Goal: Task Accomplishment & Management: Use online tool/utility

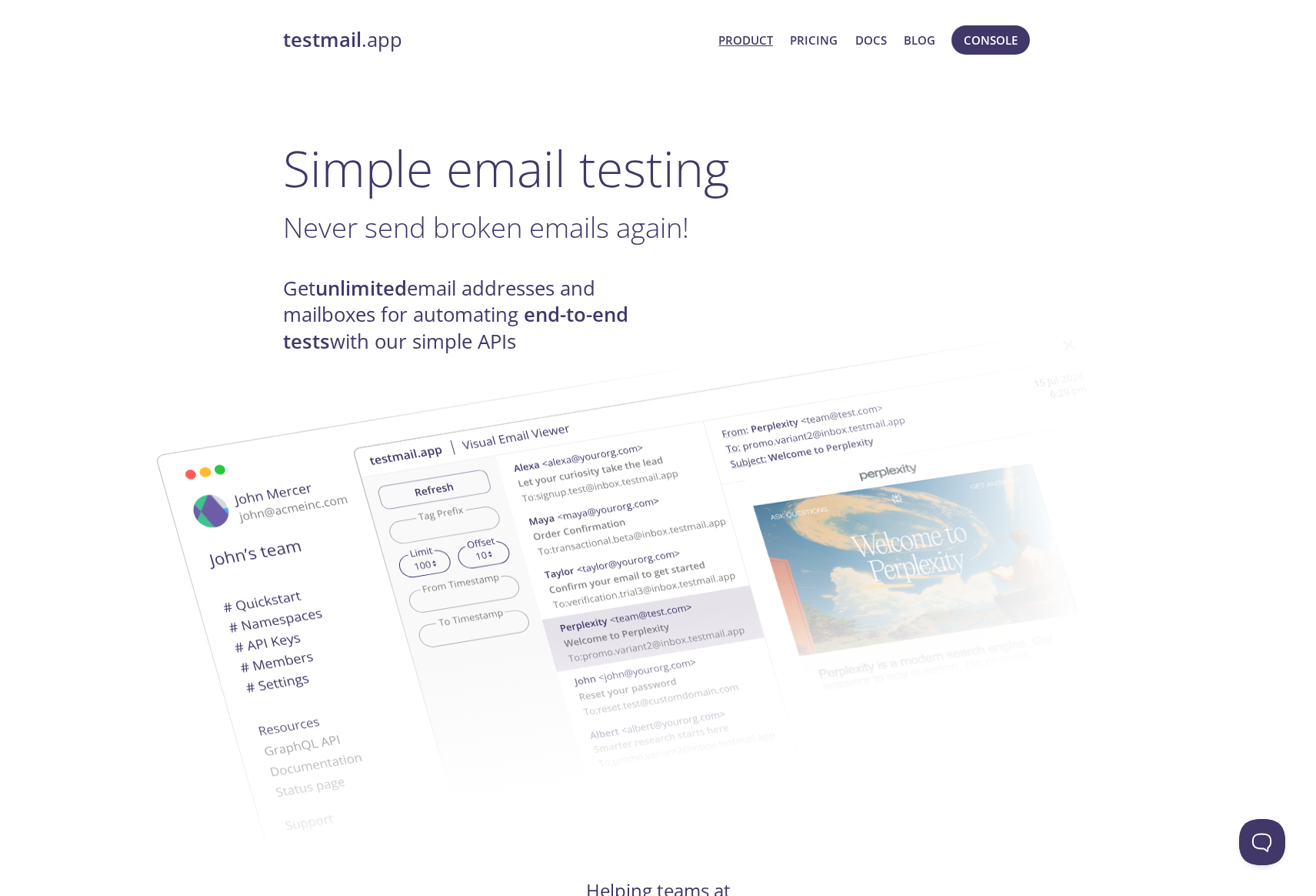
click at [754, 159] on h1 "Simple email testing" at bounding box center [658, 167] width 750 height 59
click at [1000, 48] on span "Console" at bounding box center [990, 40] width 54 height 20
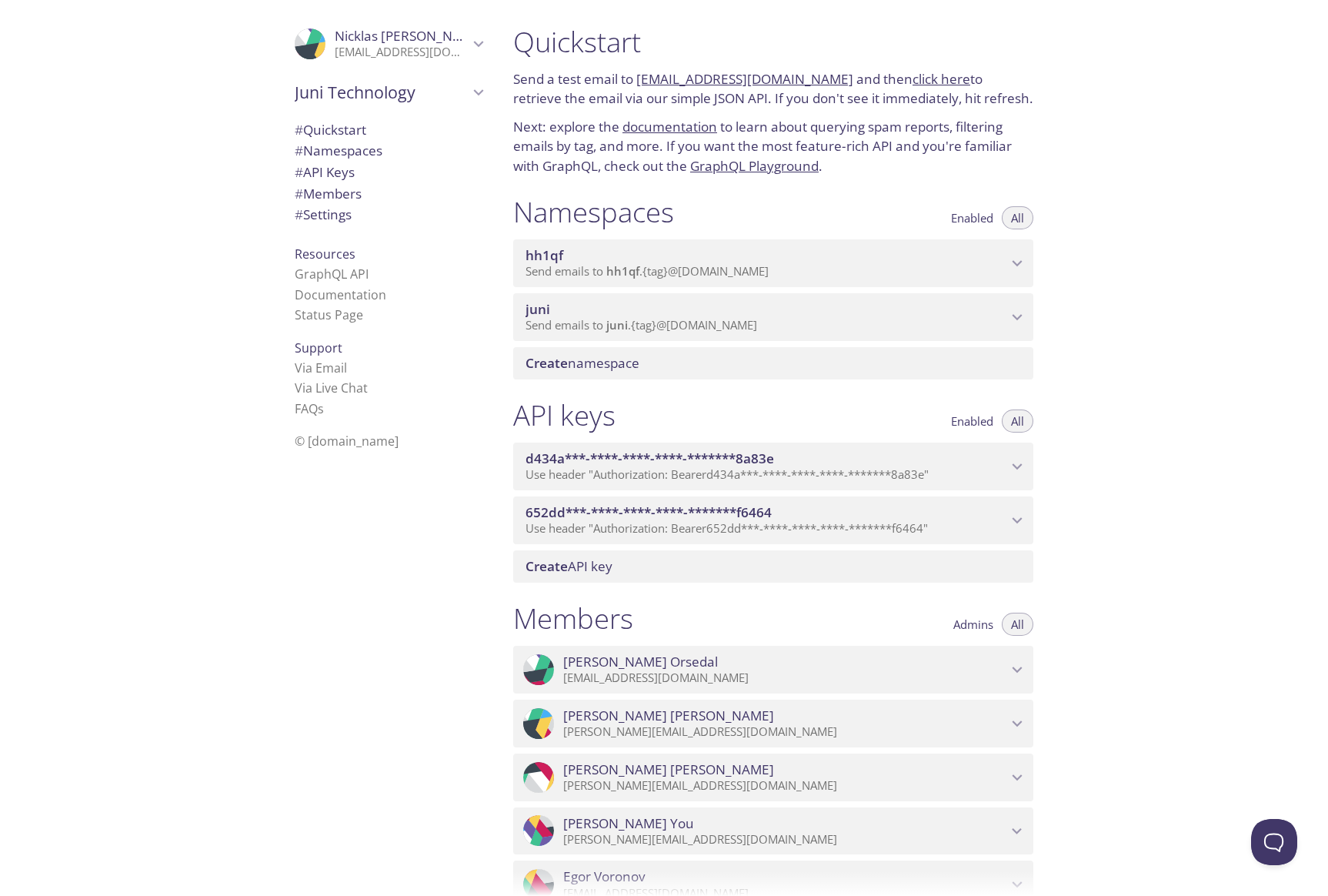
click at [1115, 178] on div "Quickstart Send a test email to hh1qf.test@inbox.testmail.app and then click he…" at bounding box center [914, 448] width 827 height 896
click at [1076, 85] on div "Quickstart Send a test email to hh1qf.test@inbox.testmail.app and then click he…" at bounding box center [914, 448] width 827 height 896
click at [1152, 93] on div "Quickstart Send a test email to hh1qf.test@inbox.testmail.app and then click he…" at bounding box center [914, 448] width 827 height 896
click at [404, 43] on span "Nicklas Fransson" at bounding box center [410, 35] width 150 height 17
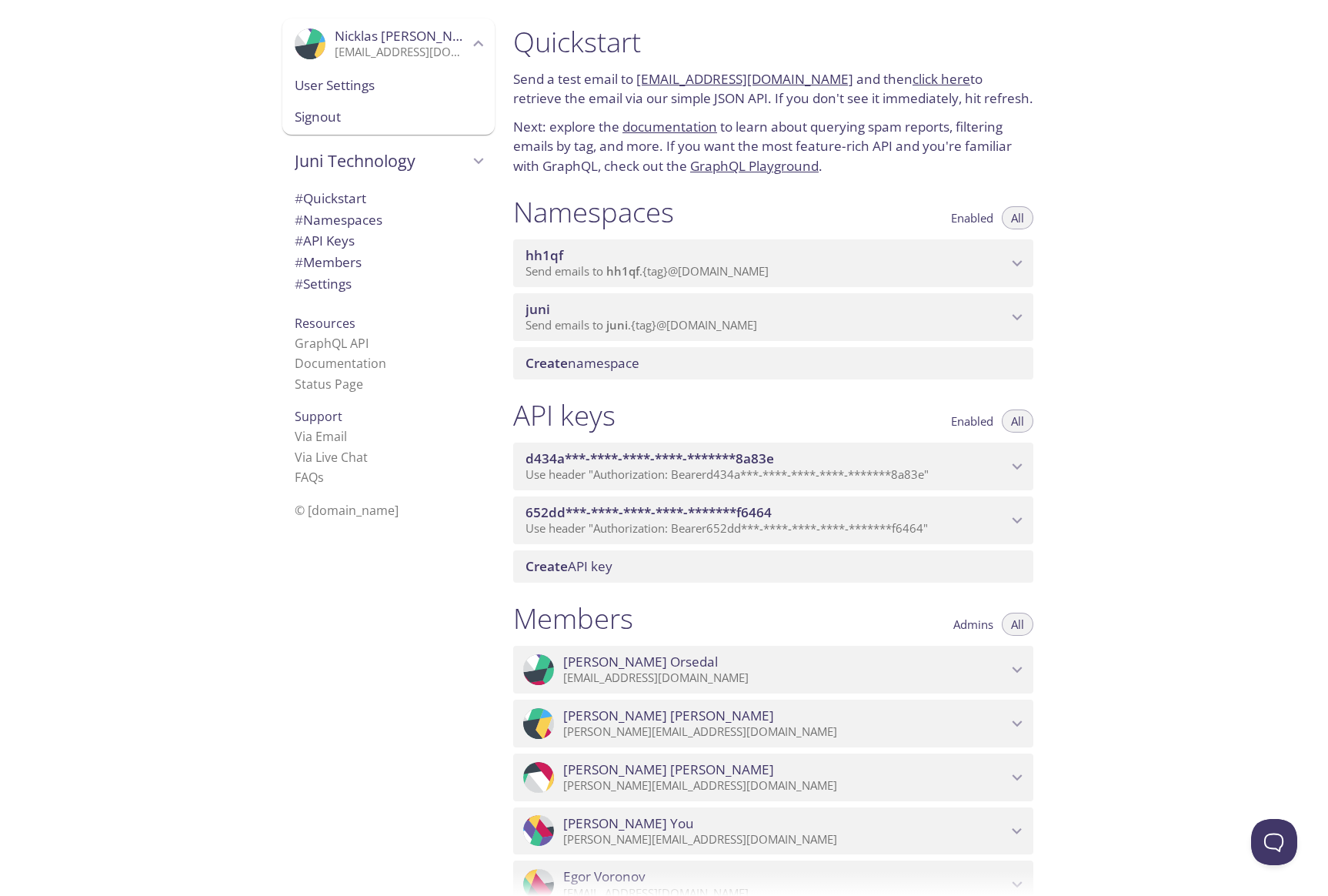
click at [441, 49] on p "[EMAIL_ADDRESS][DOMAIN_NAME]" at bounding box center [402, 52] width 134 height 16
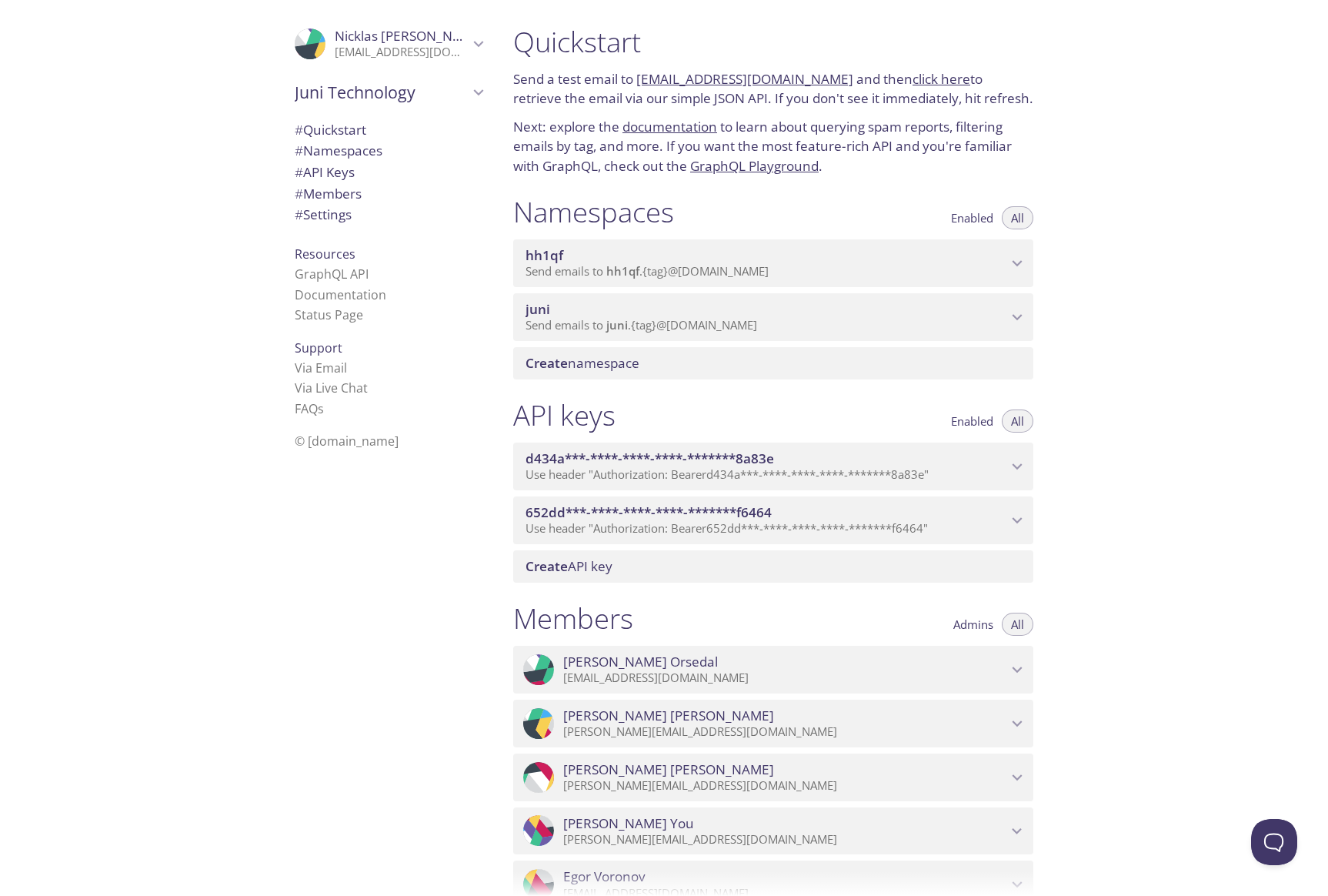
click at [162, 167] on div ".cls-1 { fill: #6d5ca8; } .cls-2 { fill: #3fc191; } .cls-3 { fill: #3b4752; } .…" at bounding box center [250, 448] width 501 height 896
click at [1159, 98] on div "Quickstart Send a test email to hh1qf.test@inbox.testmail.app and then click he…" at bounding box center [914, 448] width 827 height 896
click at [1215, 107] on div "Quickstart Send a test email to hh1qf.test@inbox.testmail.app and then click he…" at bounding box center [914, 448] width 827 height 896
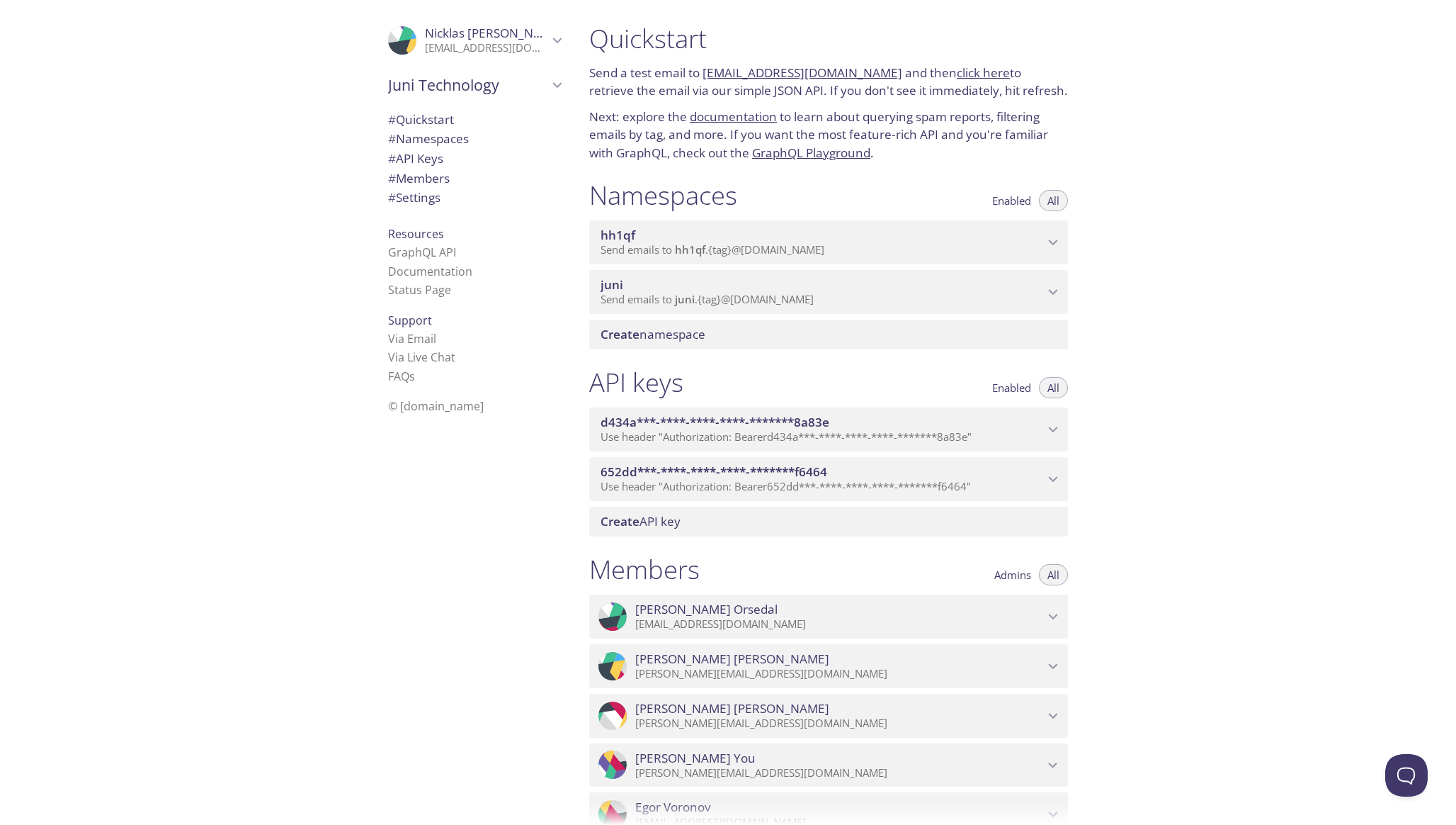
click at [1165, 67] on div "Quickstart Send a test email to hh1qf.test@inbox.testmail.app and then click he…" at bounding box center [1017, 412] width 878 height 825
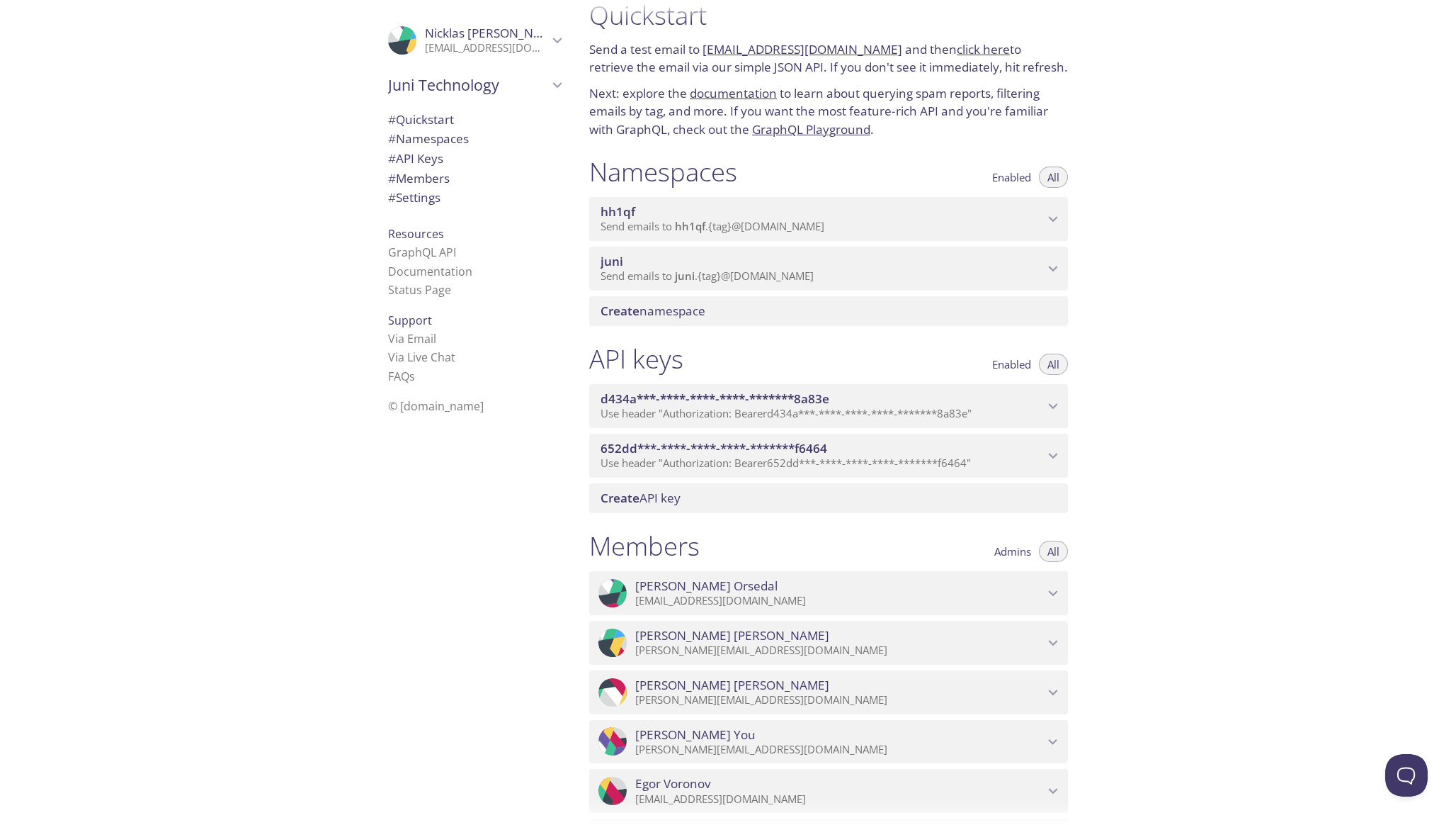
scroll to position [25, 0]
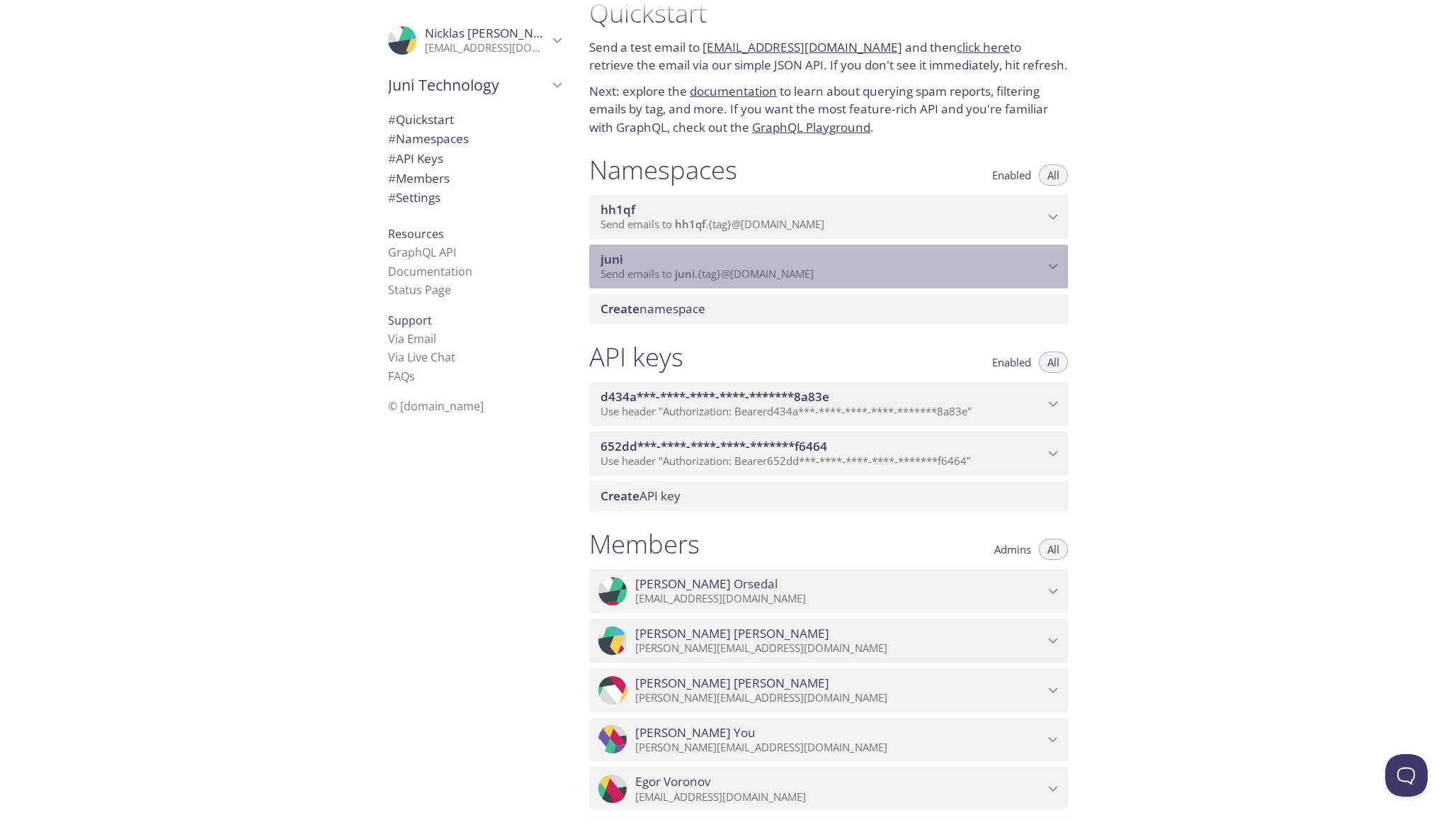
click at [1052, 264] on icon "juni namespace" at bounding box center [1053, 266] width 19 height 19
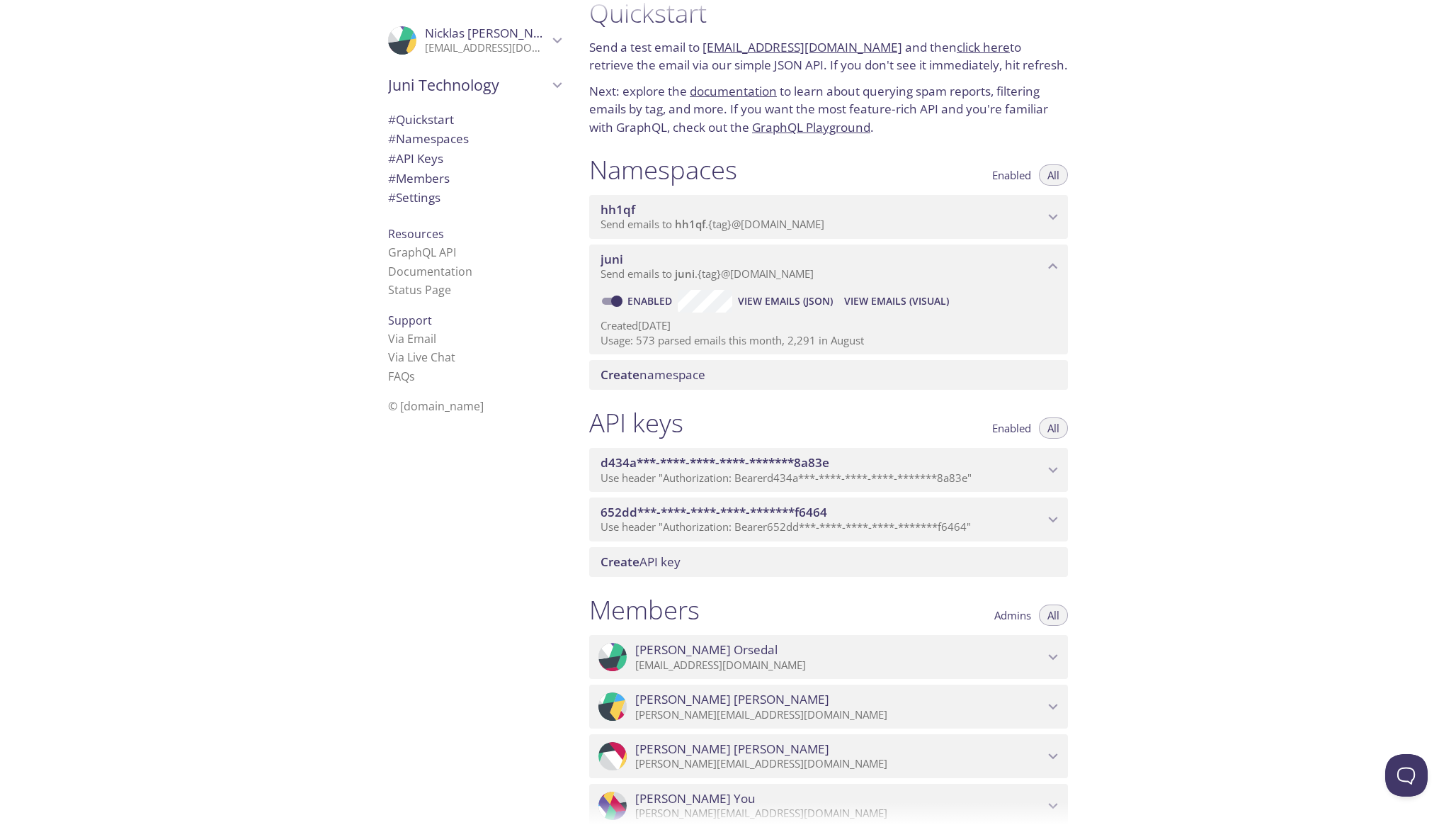
click at [1056, 257] on icon "juni namespace" at bounding box center [1053, 266] width 19 height 19
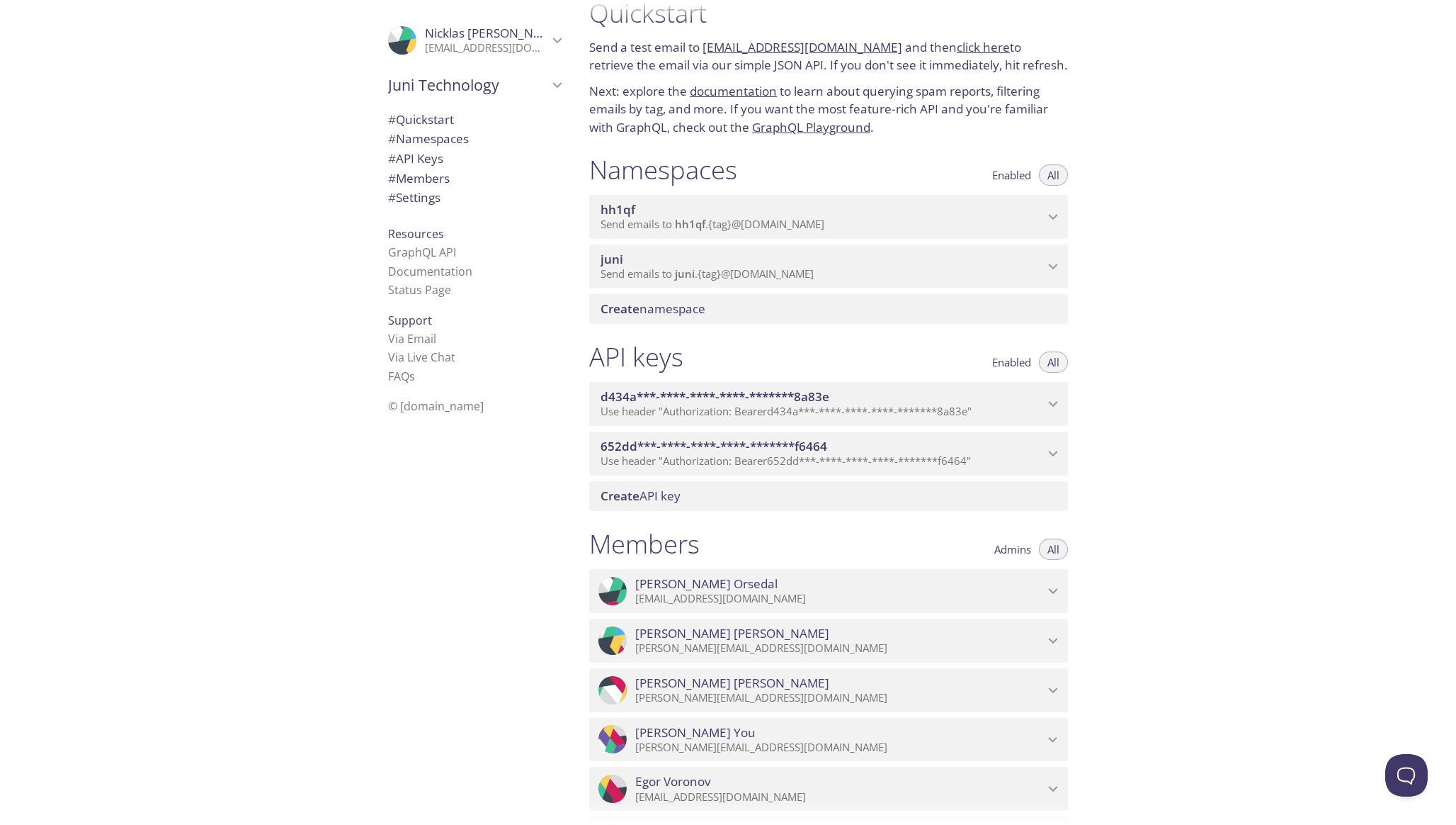
click at [1198, 271] on div "Quickstart Send a test email to hh1qf.test@inbox.testmail.app and then click he…" at bounding box center [1017, 412] width 878 height 825
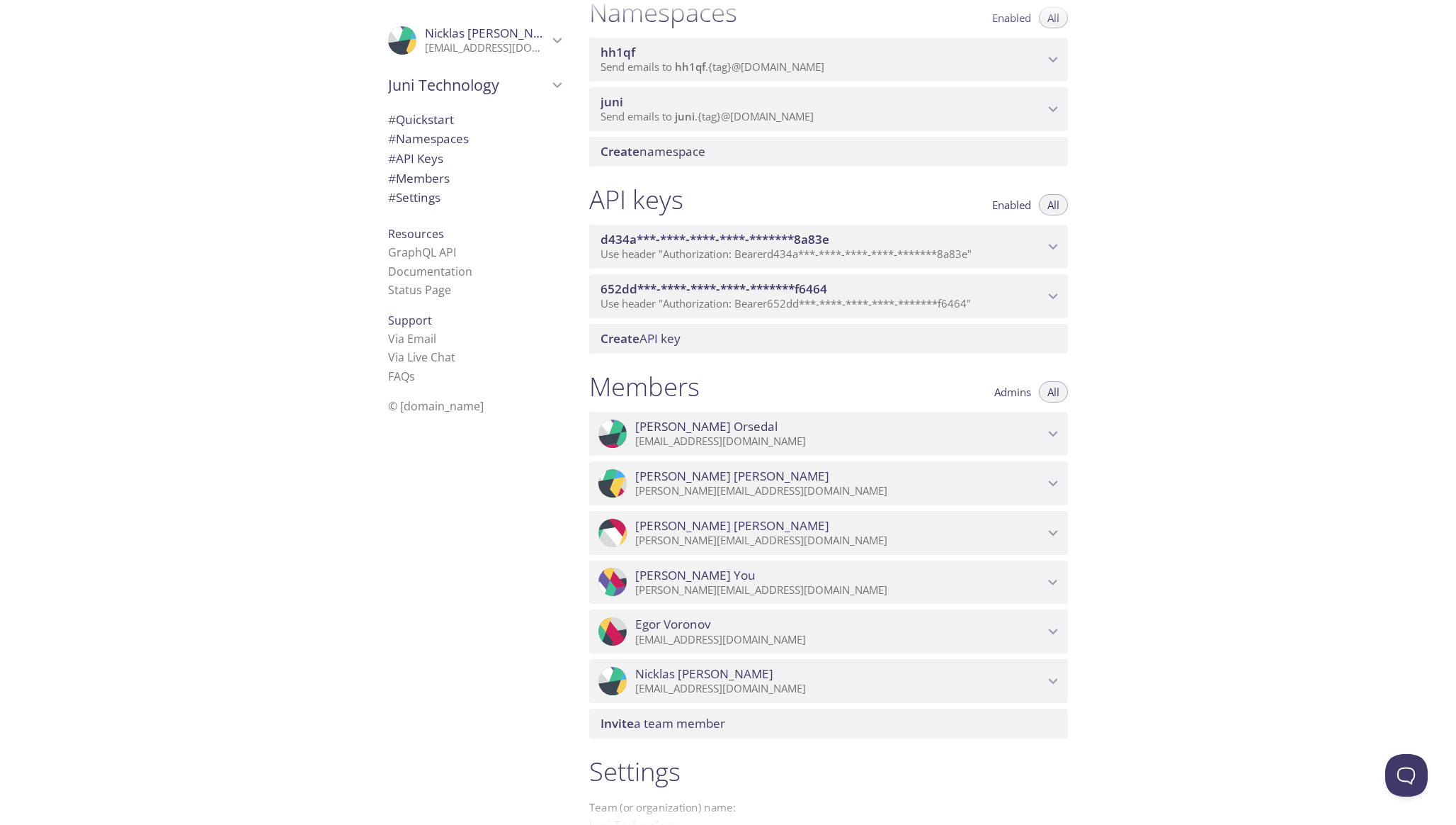
scroll to position [0, 0]
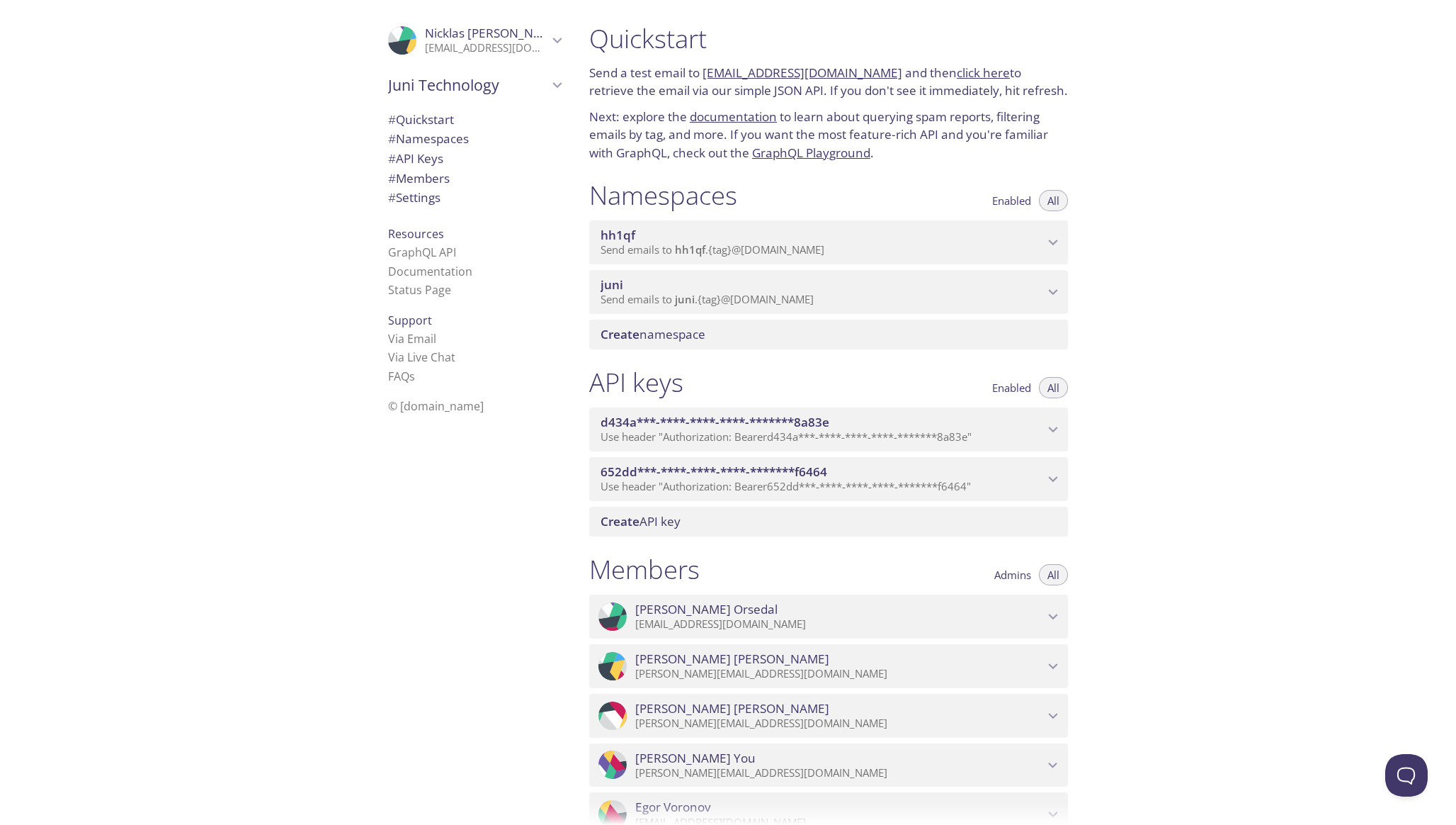
click at [1139, 269] on div "Quickstart Send a test email to hh1qf.test@inbox.testmail.app and then click he…" at bounding box center [1017, 412] width 878 height 825
click at [1152, 236] on div "Quickstart Send a test email to hh1qf.test@inbox.testmail.app and then click he…" at bounding box center [1017, 412] width 878 height 825
click at [1211, 233] on div "Quickstart Send a test email to hh1qf.test@inbox.testmail.app and then click he…" at bounding box center [1017, 412] width 878 height 825
click at [1211, 260] on div "Quickstart Send a test email to hh1qf.test@inbox.testmail.app and then click he…" at bounding box center [1017, 412] width 878 height 825
click at [1211, 253] on div "Quickstart Send a test email to hh1qf.test@inbox.testmail.app and then click he…" at bounding box center [1017, 412] width 878 height 825
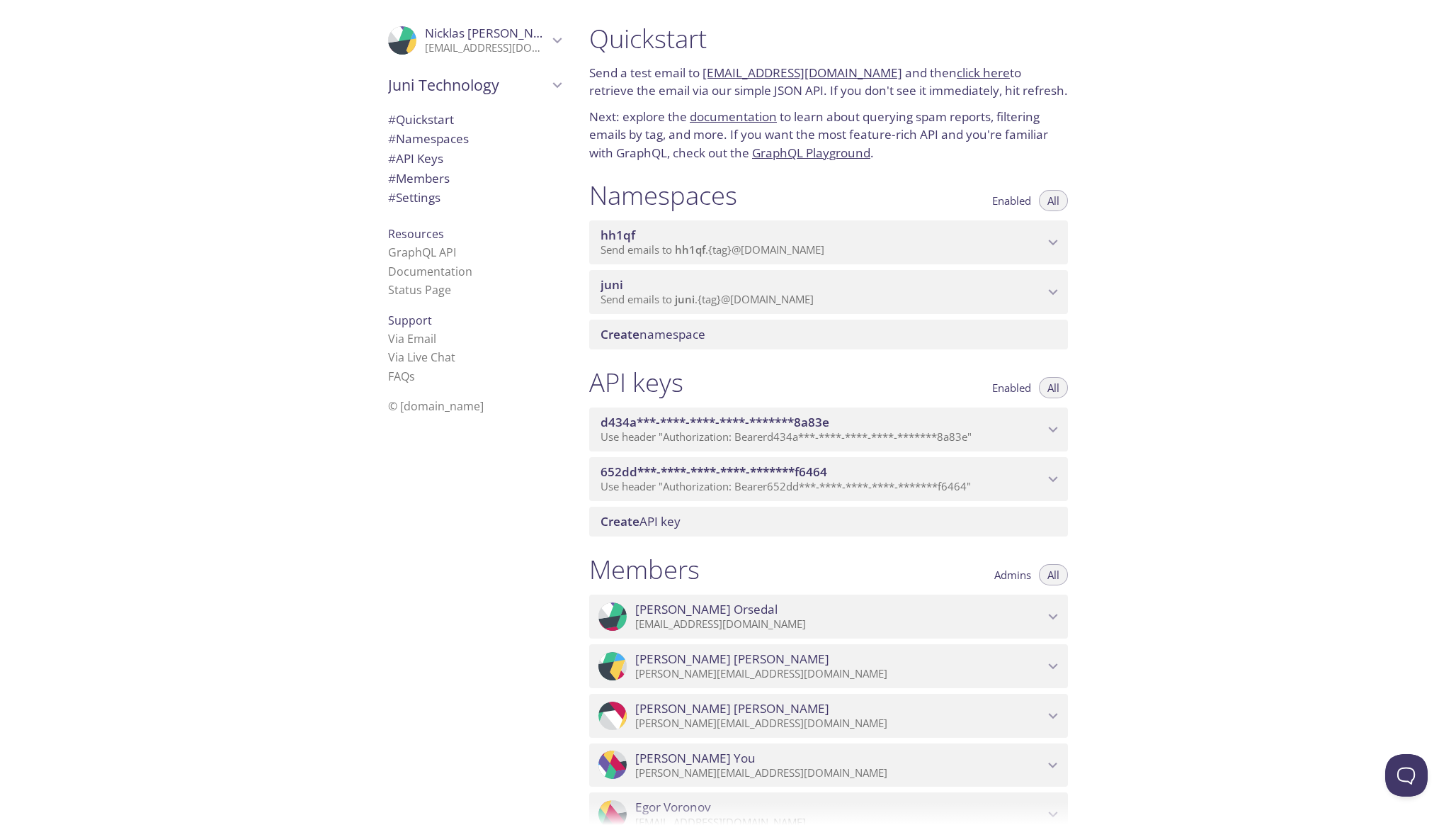
click at [1211, 244] on div "Quickstart Send a test email to hh1qf.test@inbox.testmail.app and then click he…" at bounding box center [1017, 412] width 878 height 825
click at [1211, 143] on div "Quickstart Send a test email to hh1qf.test@inbox.testmail.app and then click he…" at bounding box center [1017, 412] width 878 height 825
click at [979, 70] on link "click here" at bounding box center [983, 72] width 53 height 16
click at [1201, 154] on div "Quickstart Send a test email to hh1qf.test@inbox.testmail.app and then click he…" at bounding box center [1017, 412] width 878 height 825
click at [843, 131] on p "Next: explore the documentation to learn about querying spam reports, filtering…" at bounding box center [828, 135] width 479 height 55
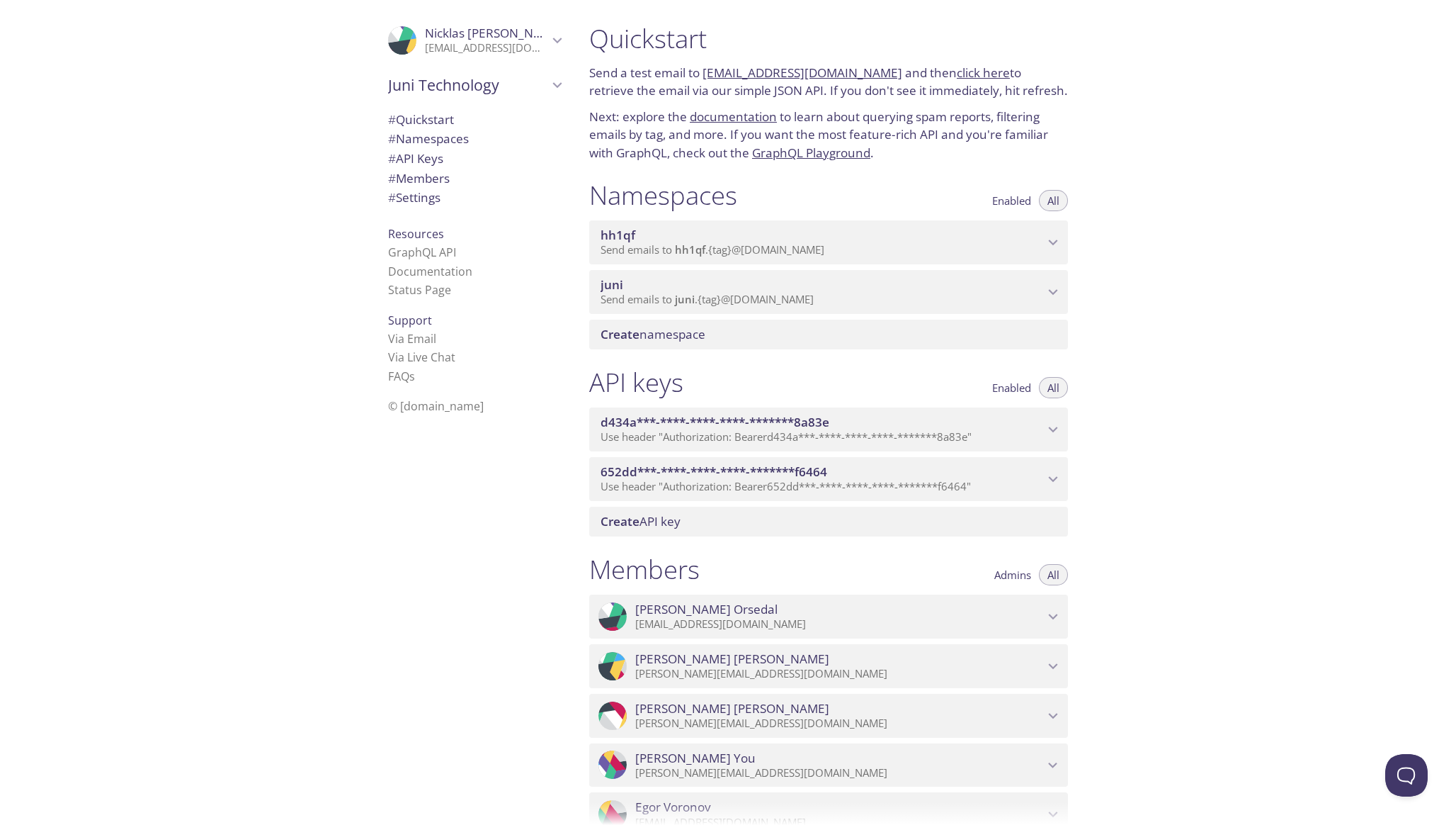
drag, startPoint x: 1170, startPoint y: 102, endPoint x: 1136, endPoint y: 100, distance: 34.1
click at [1170, 101] on div "Quickstart Send a test email to hh1qf.test@inbox.testmail.app and then click he…" at bounding box center [1017, 412] width 878 height 825
drag, startPoint x: 879, startPoint y: 76, endPoint x: 704, endPoint y: 73, distance: 175.0
click at [704, 73] on p "Send a test email to hh1qf.test@inbox.testmail.app and then click here to retri…" at bounding box center [828, 82] width 479 height 36
copy link "[EMAIL_ADDRESS][DOMAIN_NAME]"
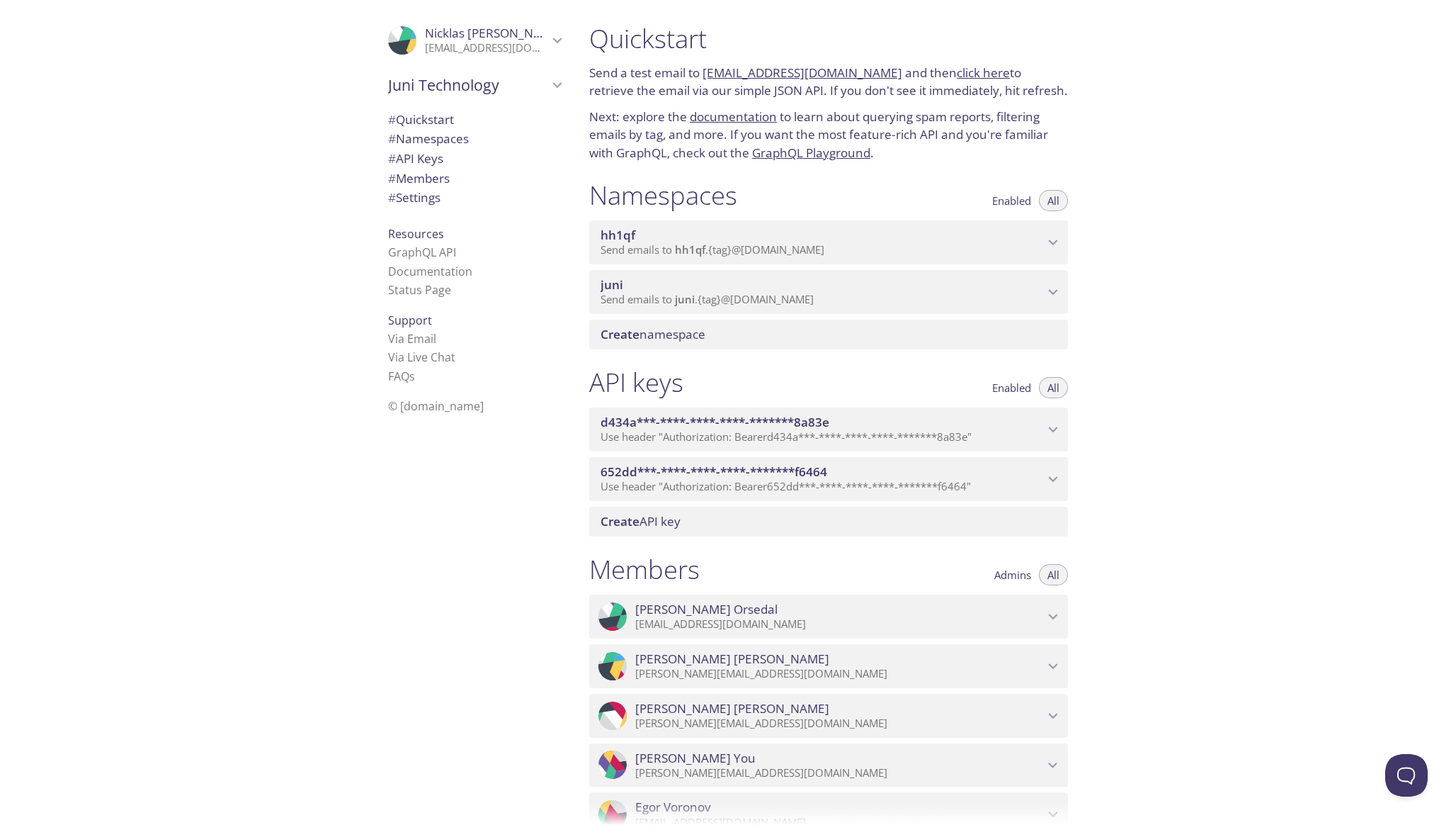
click at [1180, 88] on div "Quickstart Send a test email to hh1qf.test@inbox.testmail.app and then click he…" at bounding box center [1017, 412] width 878 height 825
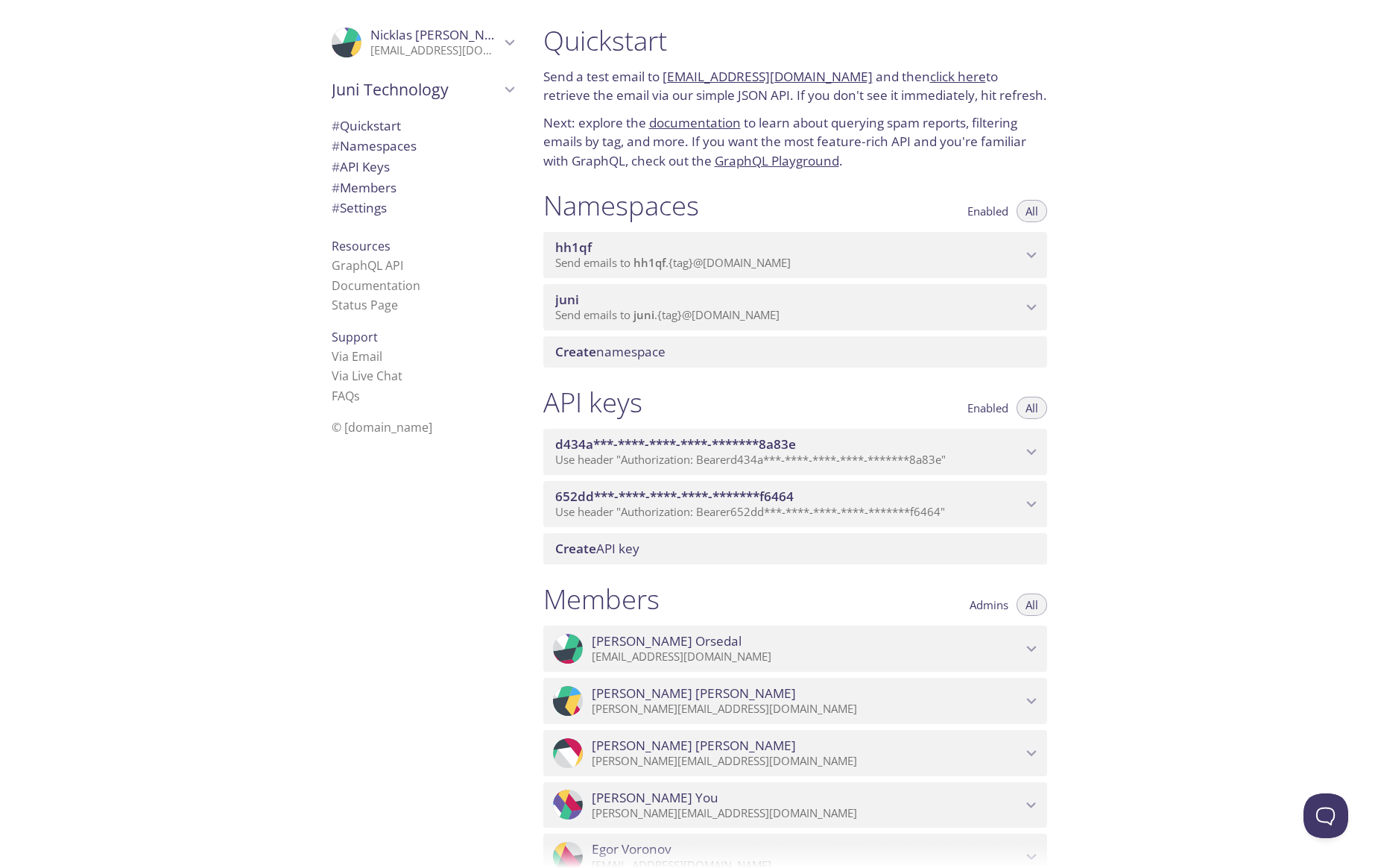
click at [1134, 96] on div "Quickstart Send a test email to hh1qf.test@inbox.testmail.app and then click he…" at bounding box center [955, 434] width 848 height 868
drag, startPoint x: 849, startPoint y: 77, endPoint x: 666, endPoint y: 71, distance: 183.1
click at [666, 71] on p "Send a test email to hh1qf.test@inbox.testmail.app and then click here to retri…" at bounding box center [795, 86] width 504 height 38
copy p "[EMAIL_ADDRESS][DOMAIN_NAME]"
click at [1147, 149] on div "Quickstart Send a test email to hh1qf.test@inbox.testmail.app and then click he…" at bounding box center [955, 434] width 848 height 868
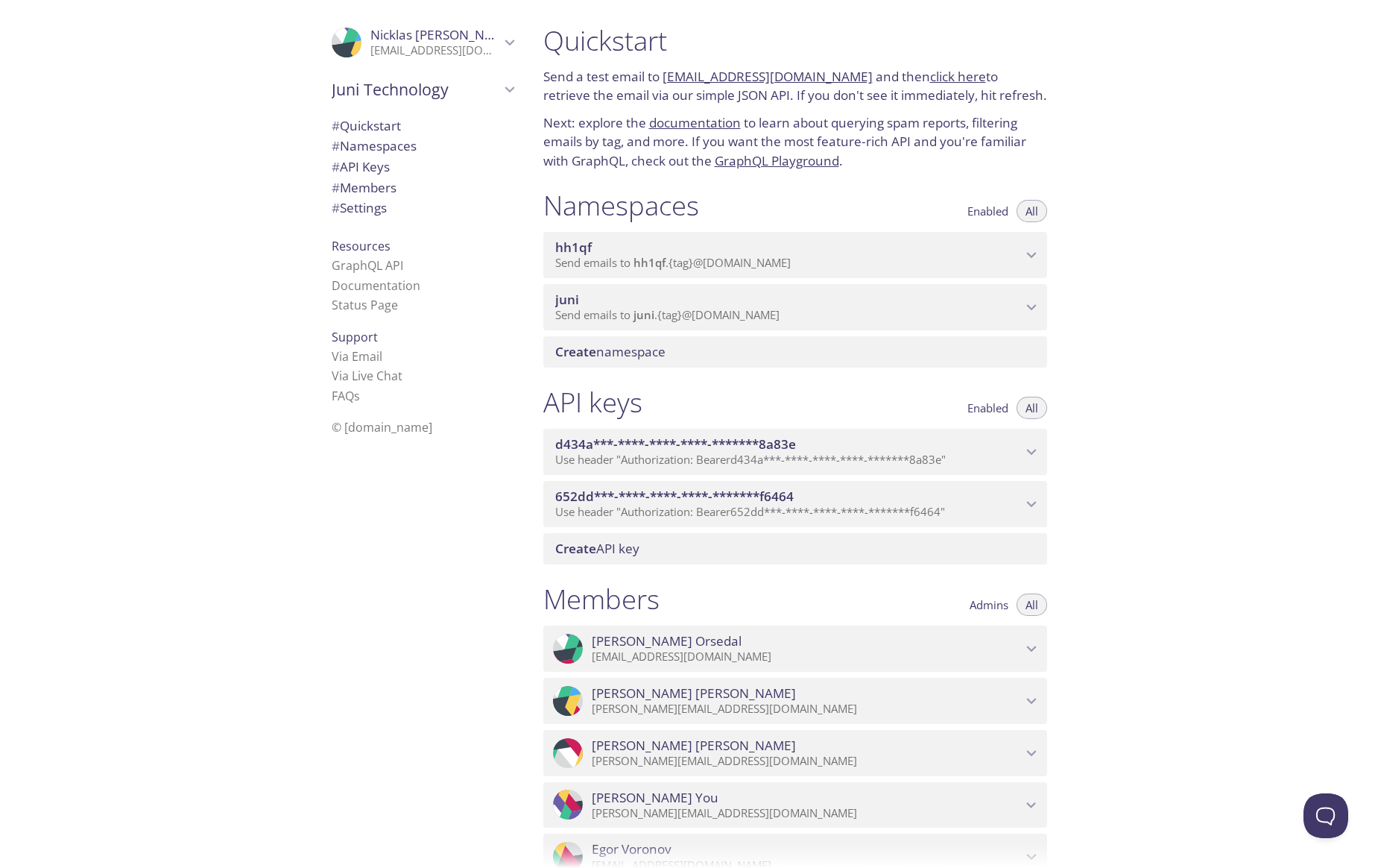
drag, startPoint x: 1114, startPoint y: 83, endPoint x: 1056, endPoint y: 1, distance: 100.4
click at [1114, 82] on div "Quickstart Send a test email to hh1qf.test@inbox.testmail.app and then click he…" at bounding box center [955, 434] width 848 height 868
click at [949, 82] on link "click here" at bounding box center [958, 75] width 56 height 17
click at [943, 79] on link "click here" at bounding box center [958, 75] width 56 height 17
click at [1084, 84] on div "Quickstart Send a test email to hh1qf.test@inbox.testmail.app and then click he…" at bounding box center [955, 434] width 848 height 868
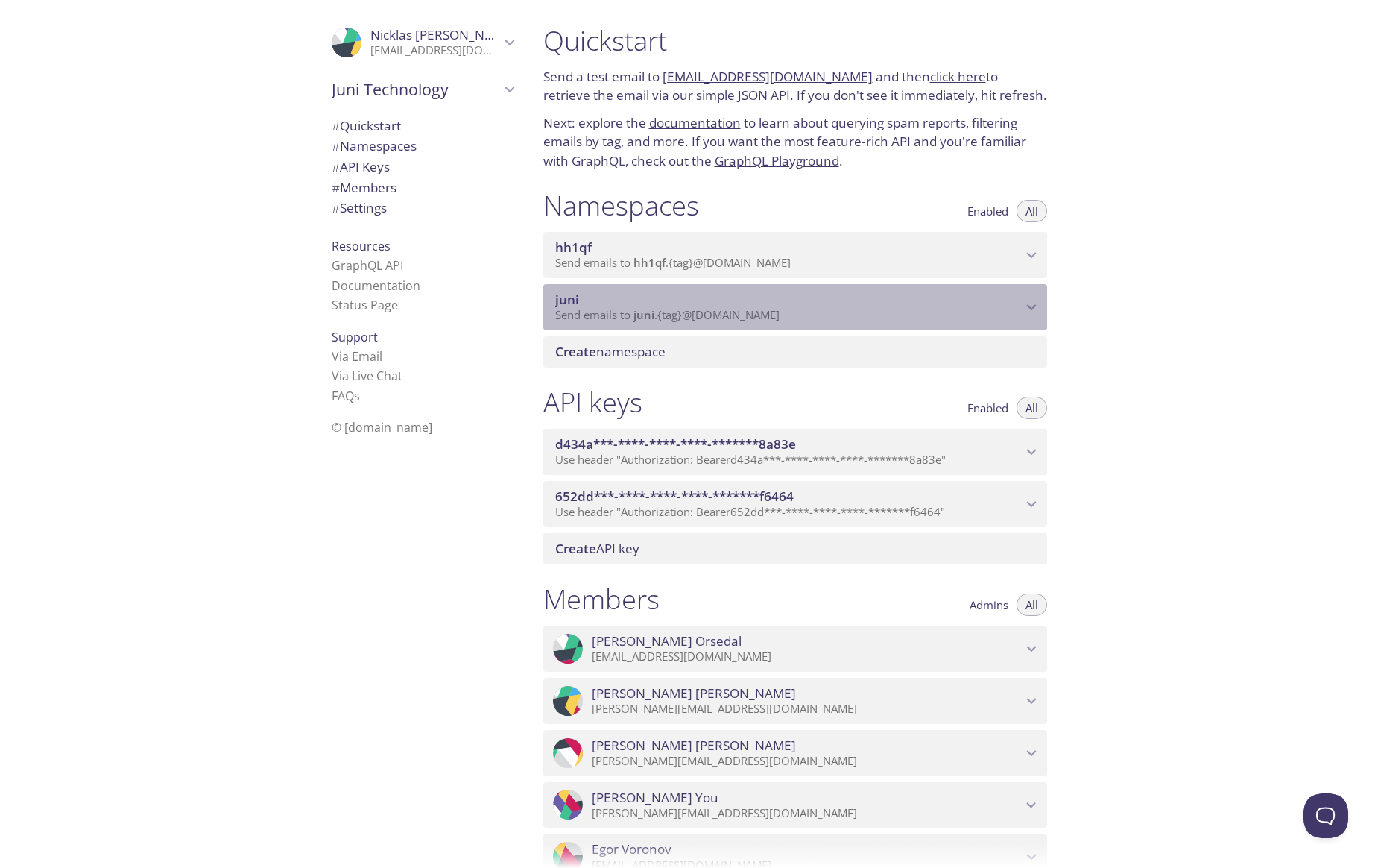
click at [751, 307] on span "juni" at bounding box center [788, 300] width 466 height 16
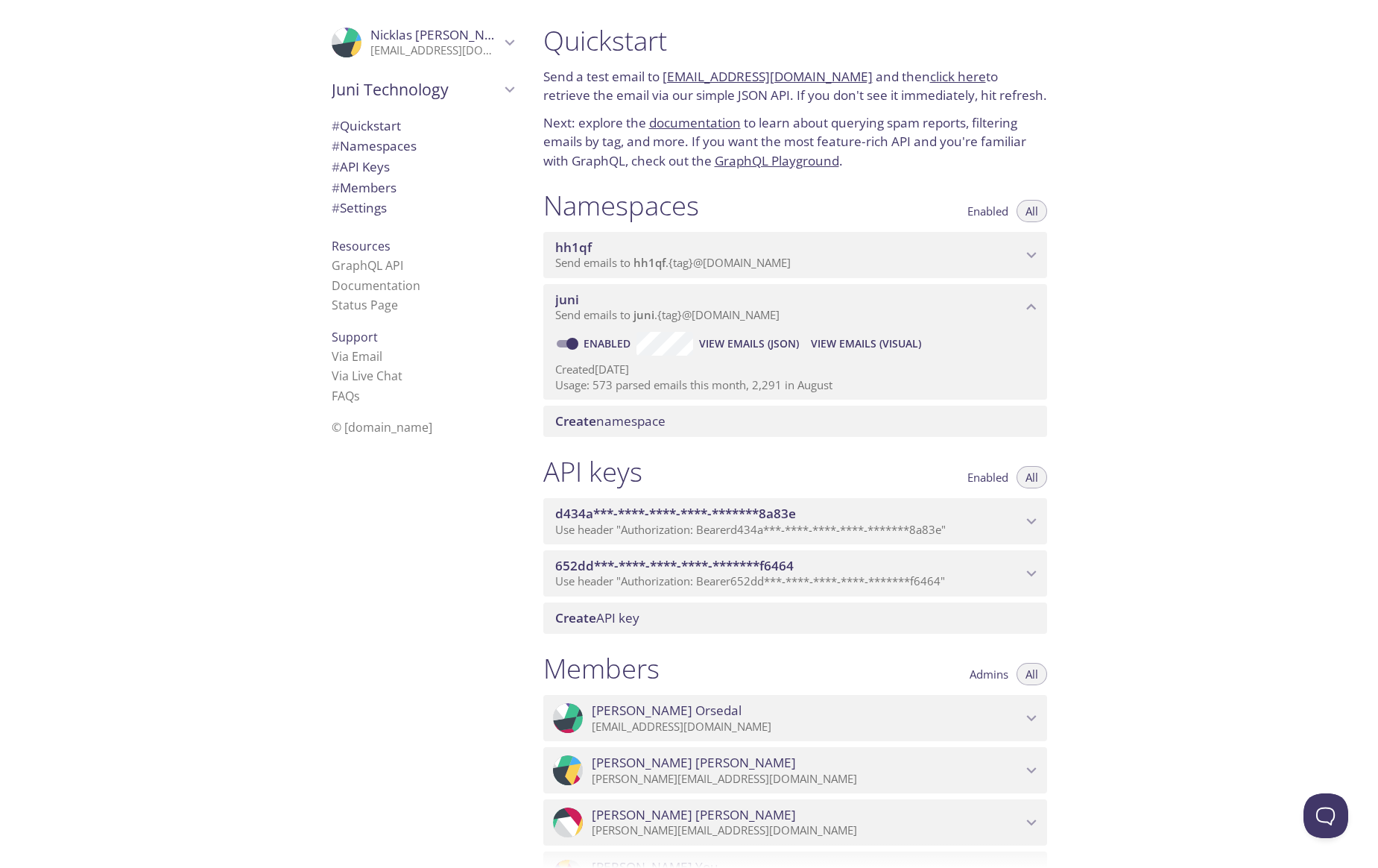
click at [749, 342] on span "View Emails (JSON)" at bounding box center [749, 343] width 100 height 18
click at [1147, 237] on div "Quickstart Send a test email to hh1qf.test@inbox.testmail.app and then click he…" at bounding box center [955, 434] width 848 height 868
click at [1186, 142] on div "Quickstart Send a test email to hh1qf.test@inbox.testmail.app and then click he…" at bounding box center [955, 434] width 848 height 868
click at [835, 340] on span "View Emails (Visual)" at bounding box center [866, 343] width 110 height 18
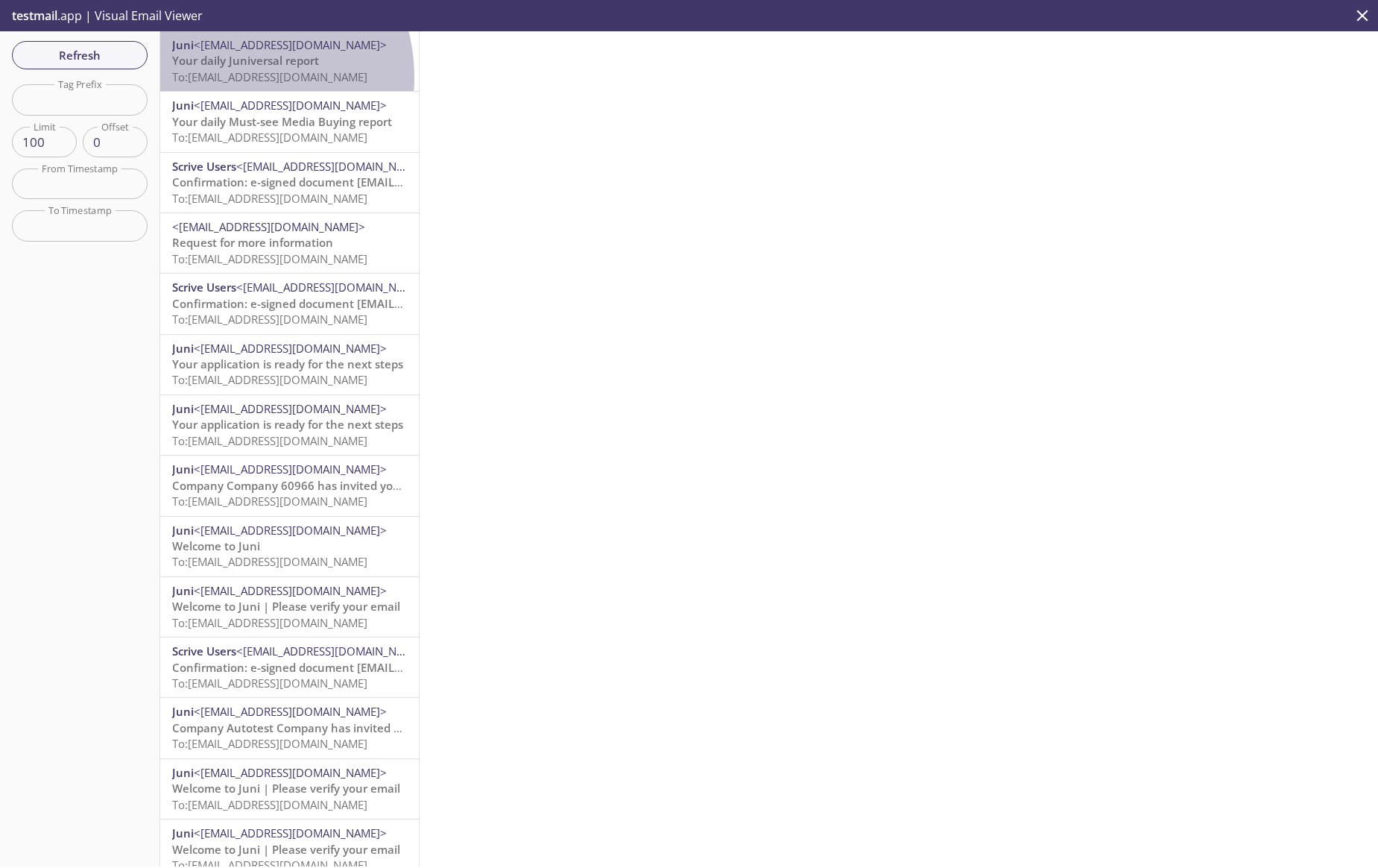
click at [226, 77] on span "To: juni.demo_user_2_uk.ikfgqjt5ee@inbox.testmail.app" at bounding box center [270, 76] width 195 height 15
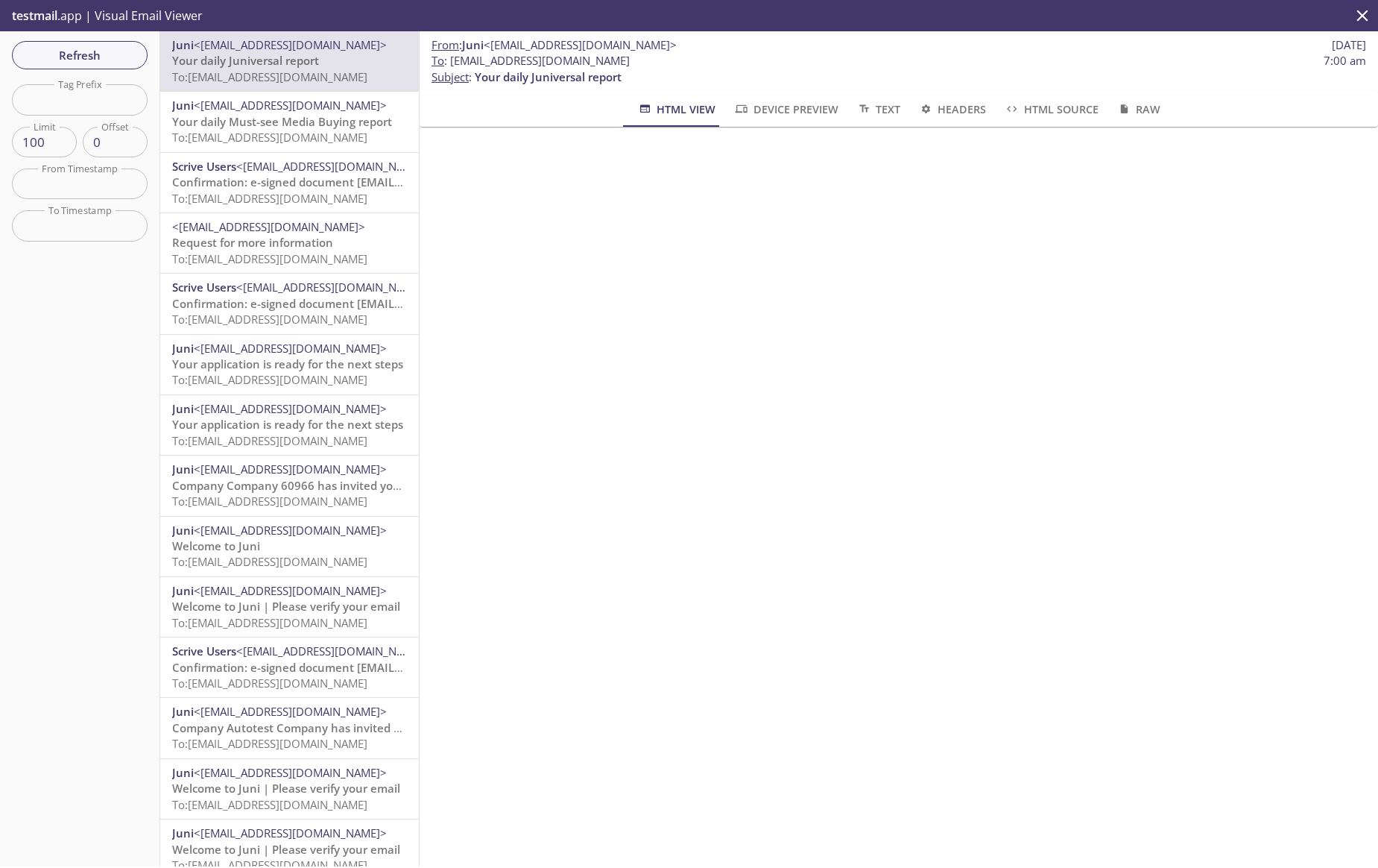
drag, startPoint x: 732, startPoint y: 62, endPoint x: 449, endPoint y: 61, distance: 283.0
click at [449, 61] on span "To : juni.demo_user_2_uk.ikfgqjt5ee@inbox.testmail.app 7:00 am" at bounding box center [899, 61] width 935 height 16
copy span "[EMAIL_ADDRESS][DOMAIN_NAME]"
click at [110, 49] on span "Refresh" at bounding box center [80, 55] width 112 height 20
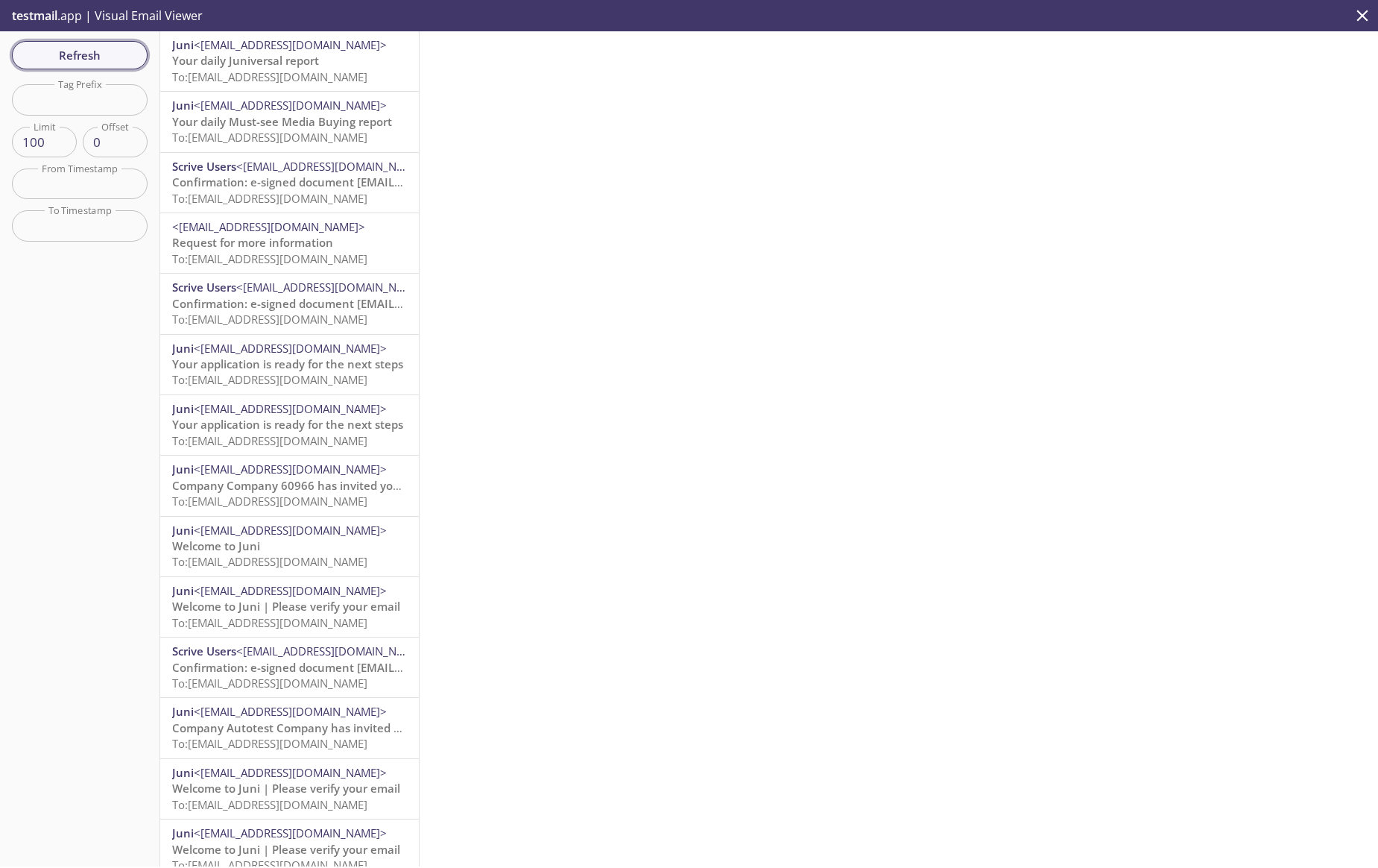
click at [104, 60] on span "Refresh" at bounding box center [80, 55] width 112 height 20
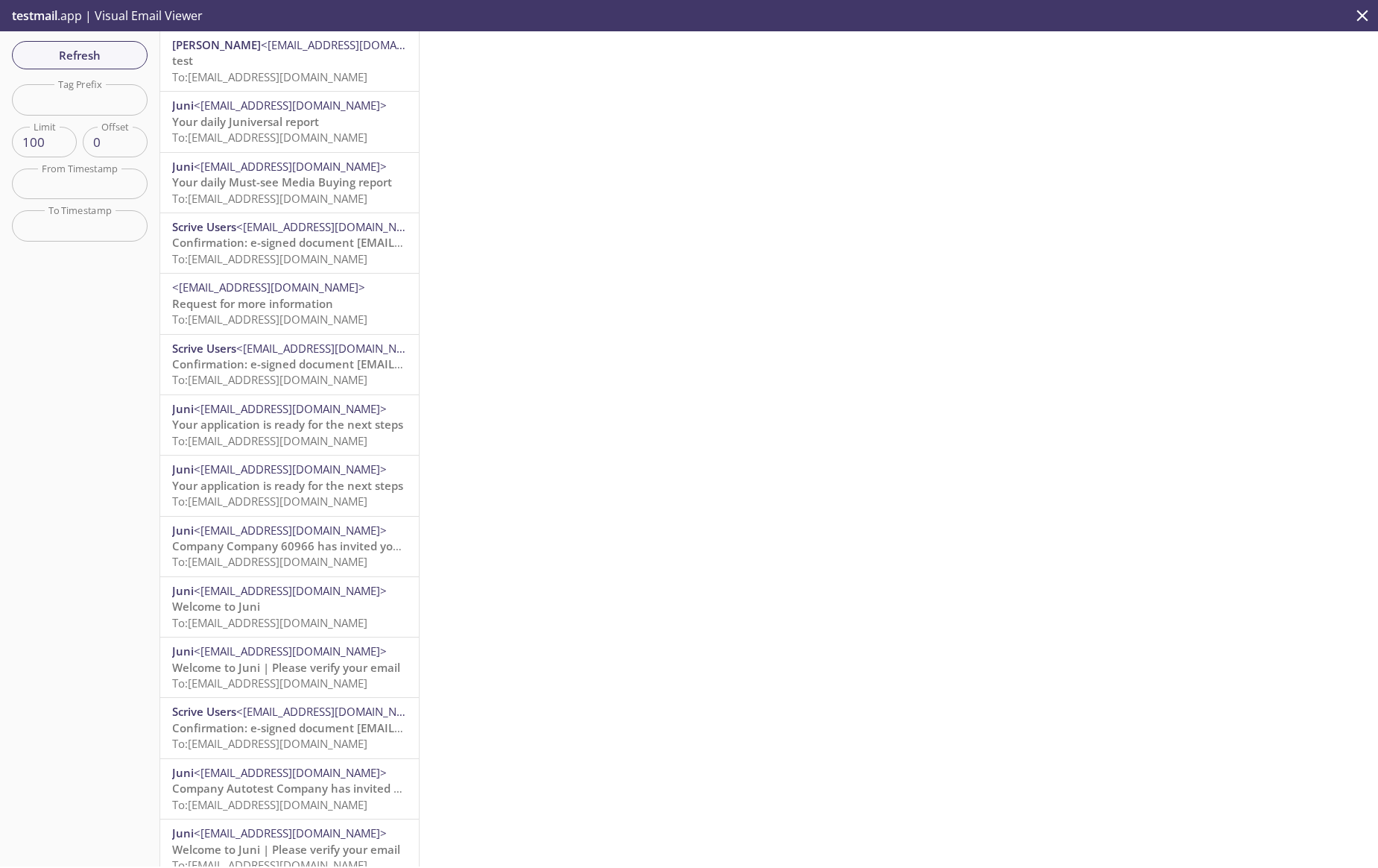
click at [260, 65] on p "test To: [EMAIL_ADDRESS][DOMAIN_NAME]" at bounding box center [289, 69] width 235 height 32
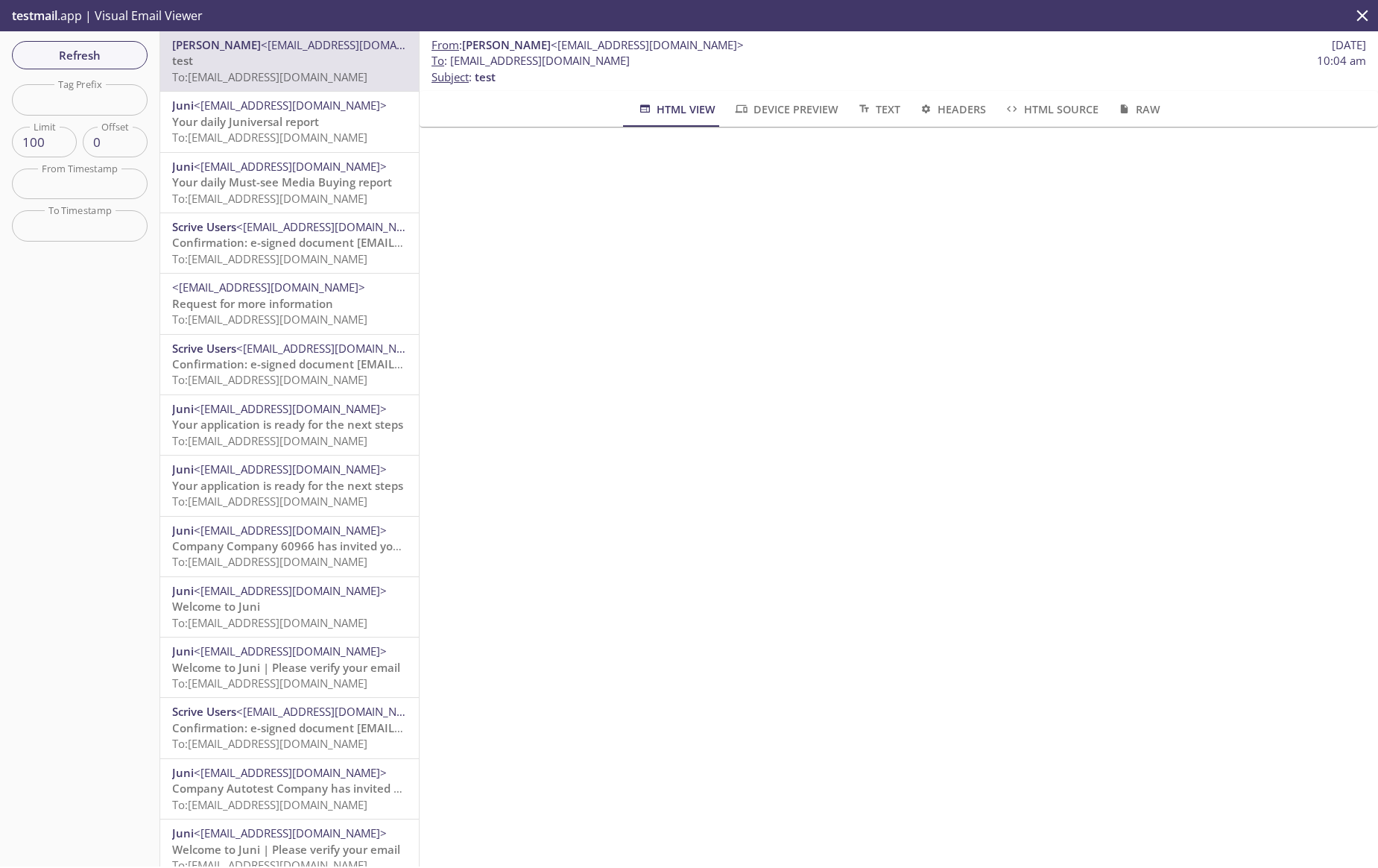
drag, startPoint x: 695, startPoint y: 66, endPoint x: 505, endPoint y: 63, distance: 190.0
click at [505, 63] on span "To : [EMAIL_ADDRESS][DOMAIN_NAME] 10:04 am" at bounding box center [899, 61] width 935 height 16
click at [858, 71] on p "To : [EMAIL_ADDRESS][DOMAIN_NAME] 10:04 am Subject : test" at bounding box center [899, 69] width 935 height 32
drag, startPoint x: 449, startPoint y: 62, endPoint x: 698, endPoint y: 65, distance: 249.0
click at [698, 65] on span "To : [EMAIL_ADDRESS][DOMAIN_NAME] 10:04 am" at bounding box center [899, 61] width 935 height 16
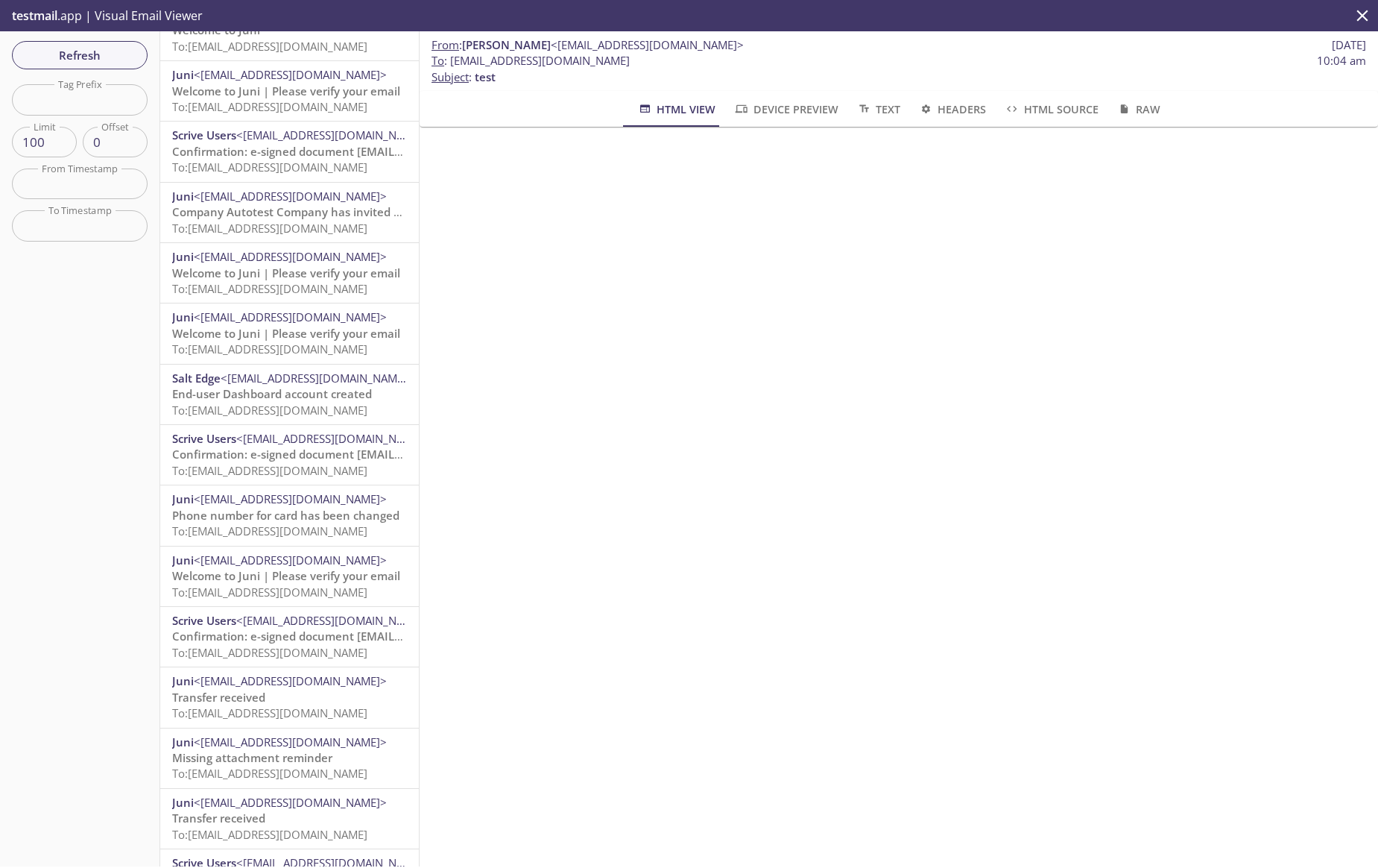
scroll to position [577, 0]
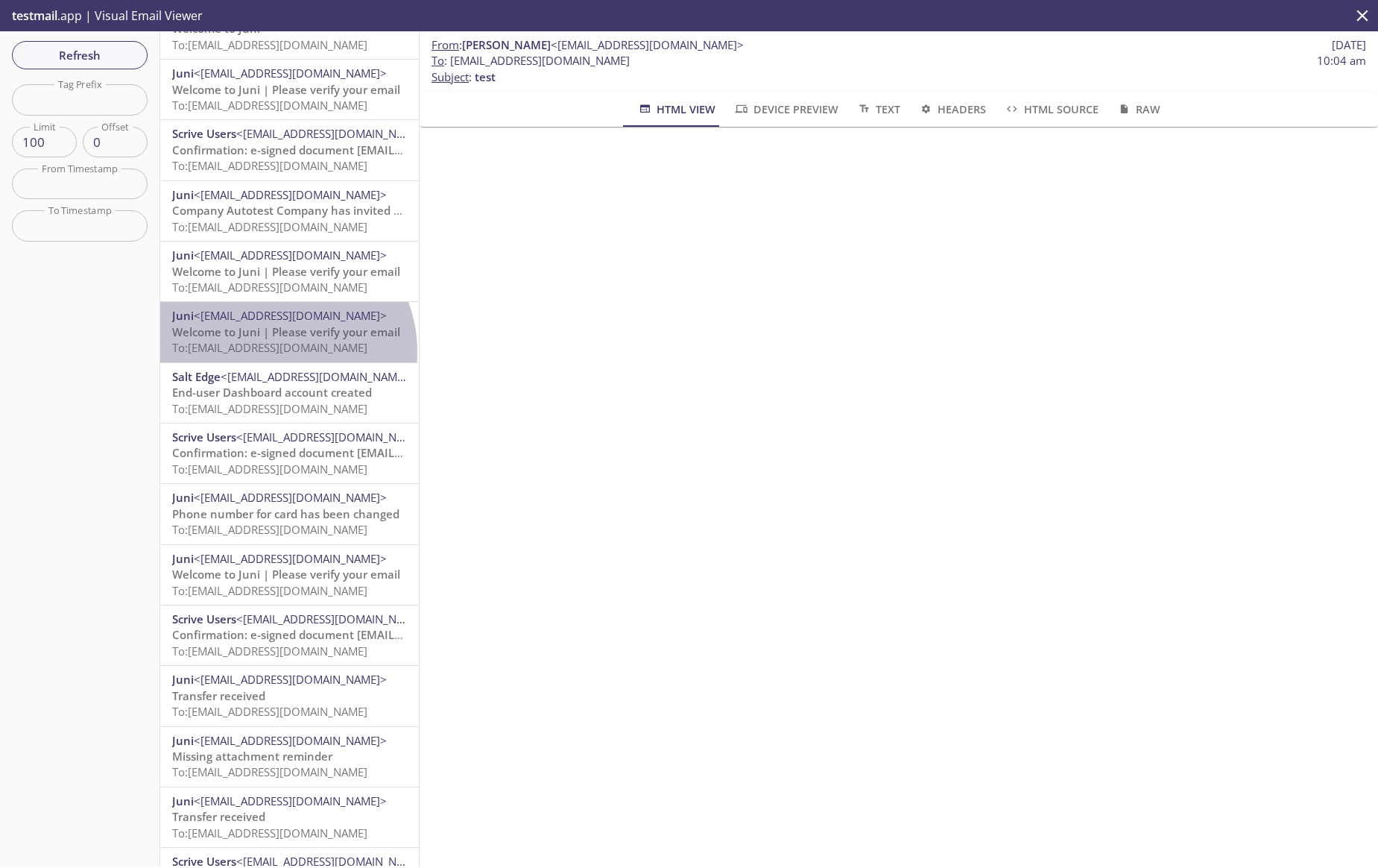
click at [277, 352] on span "To: [EMAIL_ADDRESS][DOMAIN_NAME]" at bounding box center [270, 347] width 195 height 15
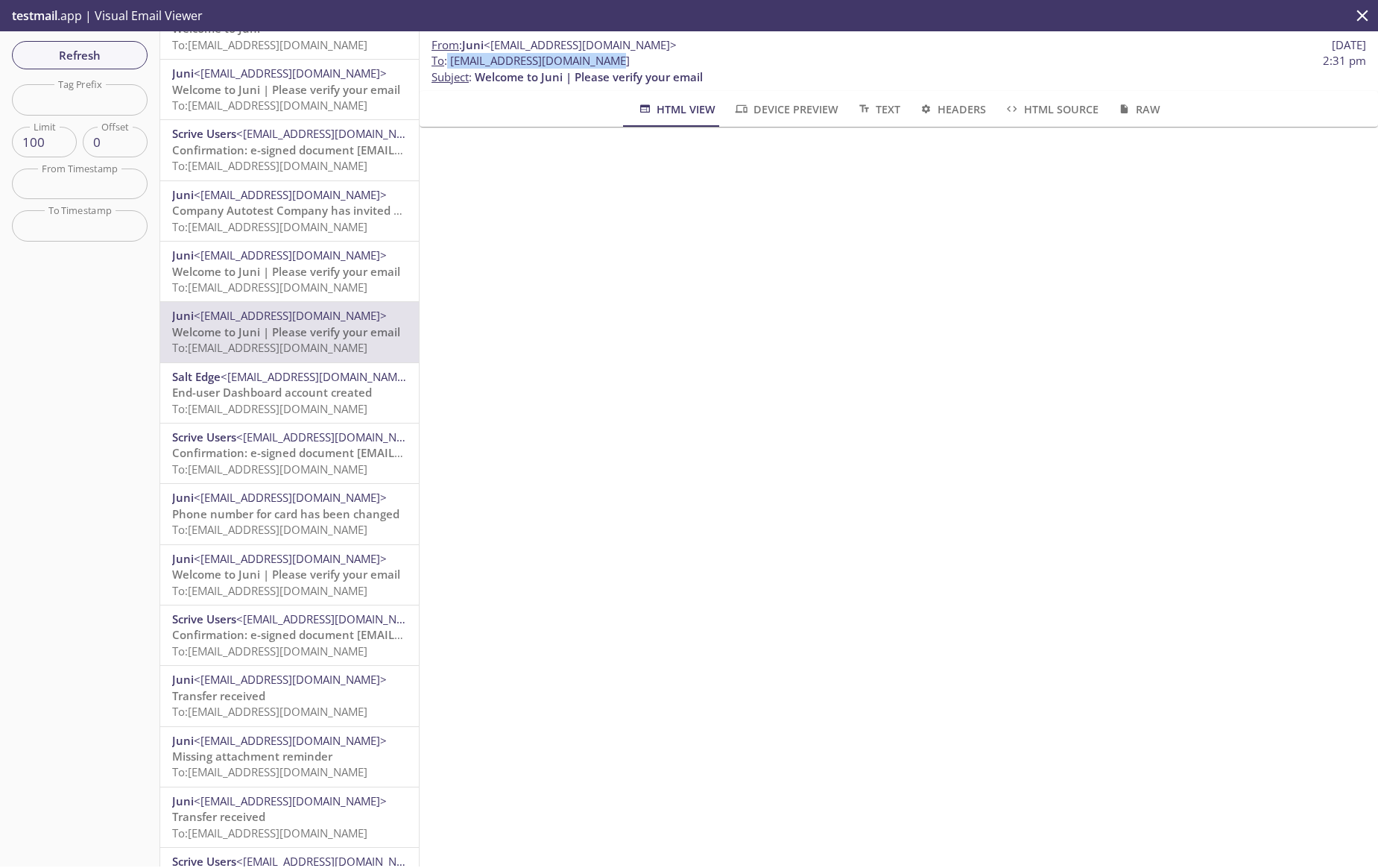
drag, startPoint x: 449, startPoint y: 62, endPoint x: 591, endPoint y: 63, distance: 142.0
click at [591, 63] on span "To : [EMAIL_ADDRESS][DOMAIN_NAME]" at bounding box center [531, 61] width 199 height 16
click at [563, 58] on span "To : [EMAIL_ADDRESS][DOMAIN_NAME]" at bounding box center [531, 61] width 199 height 16
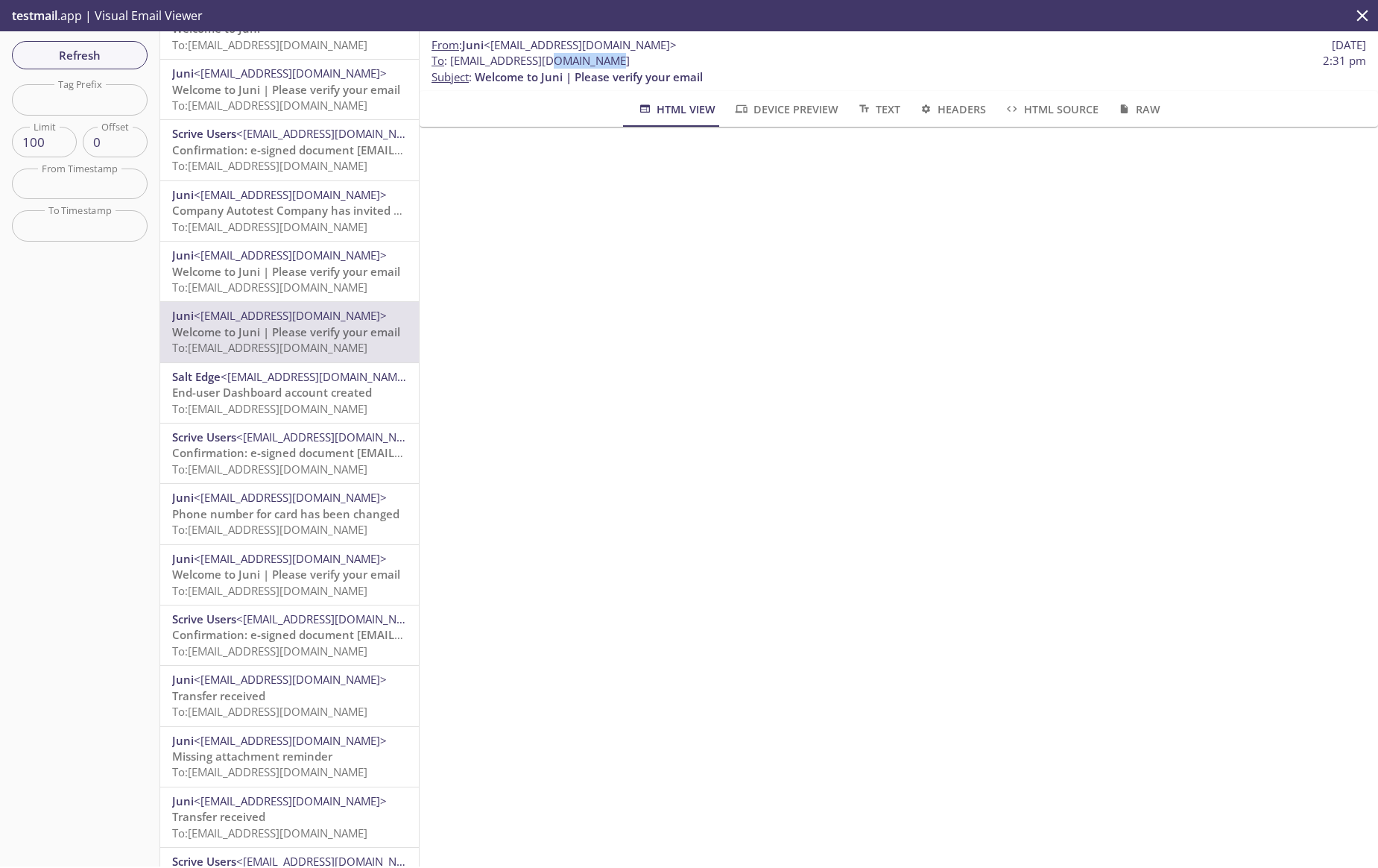
click at [585, 59] on span "To : [EMAIL_ADDRESS][DOMAIN_NAME]" at bounding box center [531, 61] width 199 height 16
drag, startPoint x: 592, startPoint y: 61, endPoint x: 450, endPoint y: 65, distance: 142.1
click at [450, 65] on span "To : [EMAIL_ADDRESS][DOMAIN_NAME]" at bounding box center [531, 61] width 199 height 16
copy span "juni.directorone.58mt1nsijs"
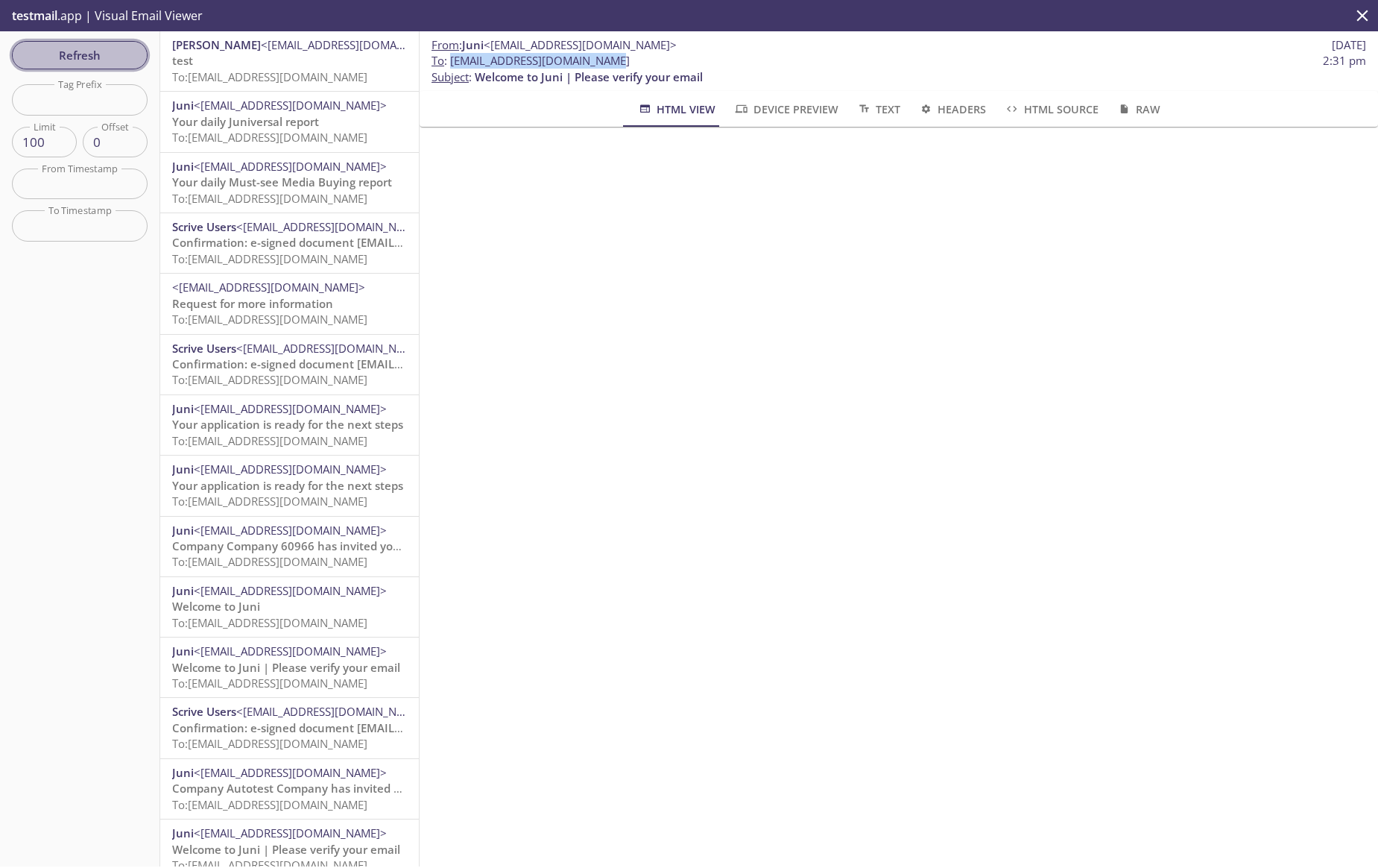
click at [106, 51] on span "Refresh" at bounding box center [80, 55] width 112 height 20
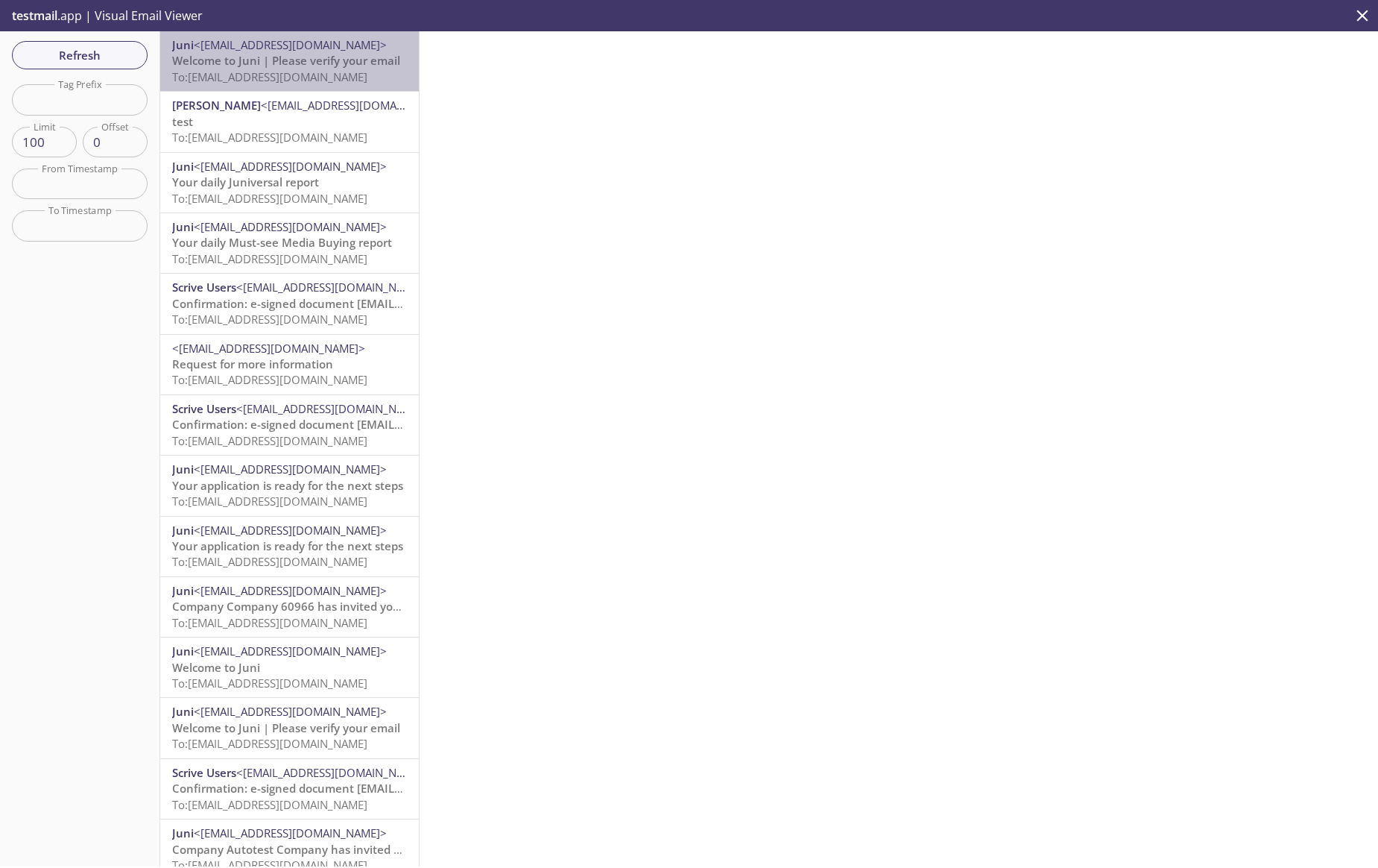
click at [300, 82] on span "To: [EMAIL_ADDRESS][DOMAIN_NAME]" at bounding box center [270, 76] width 195 height 15
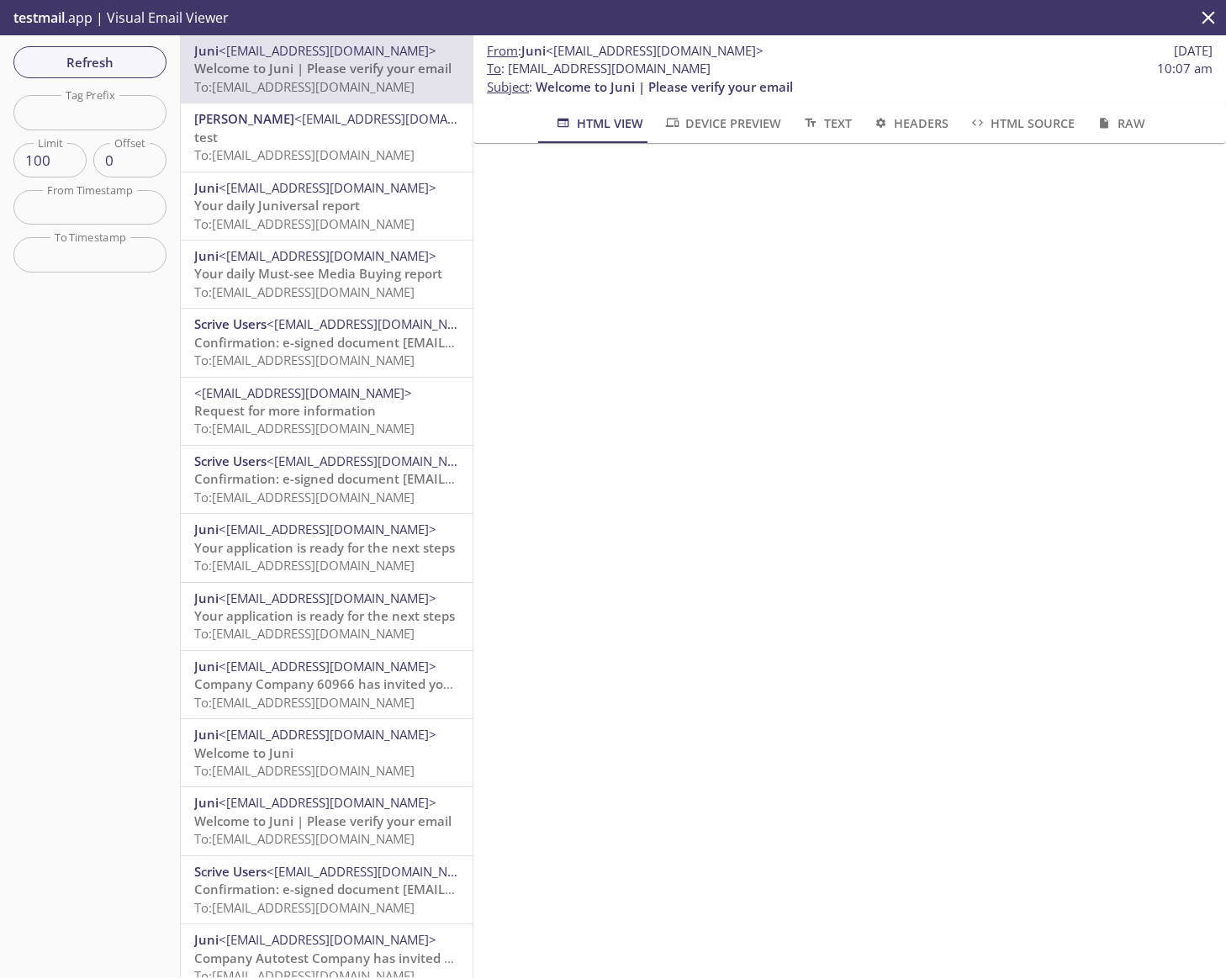
drag, startPoint x: 505, startPoint y: 69, endPoint x: 834, endPoint y: 68, distance: 328.7
click at [834, 68] on span "To : [EMAIL_ADDRESS][DOMAIN_NAME] 10:07 am" at bounding box center [849, 69] width 725 height 18
drag, startPoint x: 813, startPoint y: 71, endPoint x: 509, endPoint y: 76, distance: 304.4
click at [509, 76] on span "To : [EMAIL_ADDRESS][DOMAIN_NAME] 10:07 am" at bounding box center [849, 69] width 725 height 18
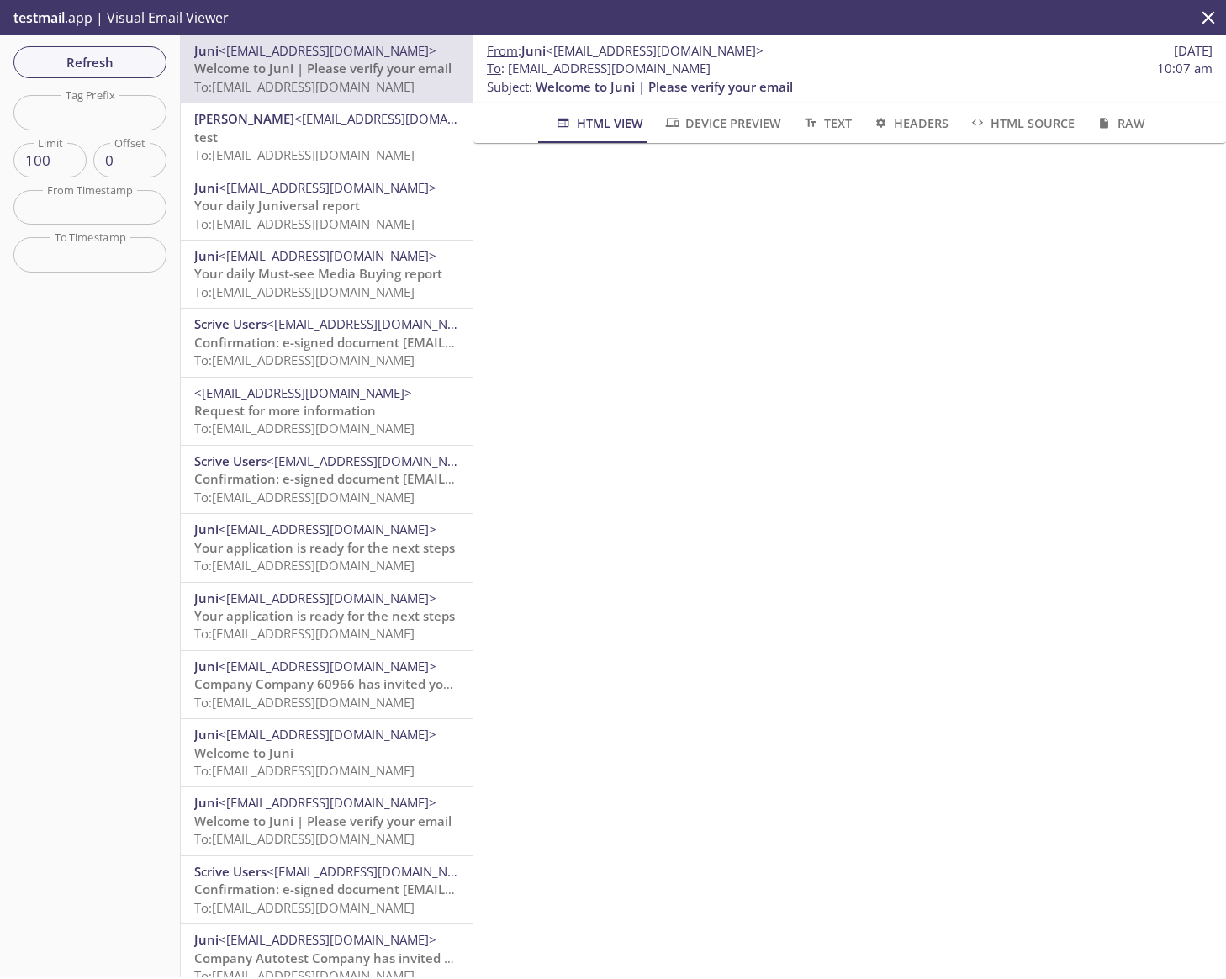
copy span "[EMAIL_ADDRESS][DOMAIN_NAME]"
click at [95, 61] on span "Refresh" at bounding box center [90, 62] width 126 height 22
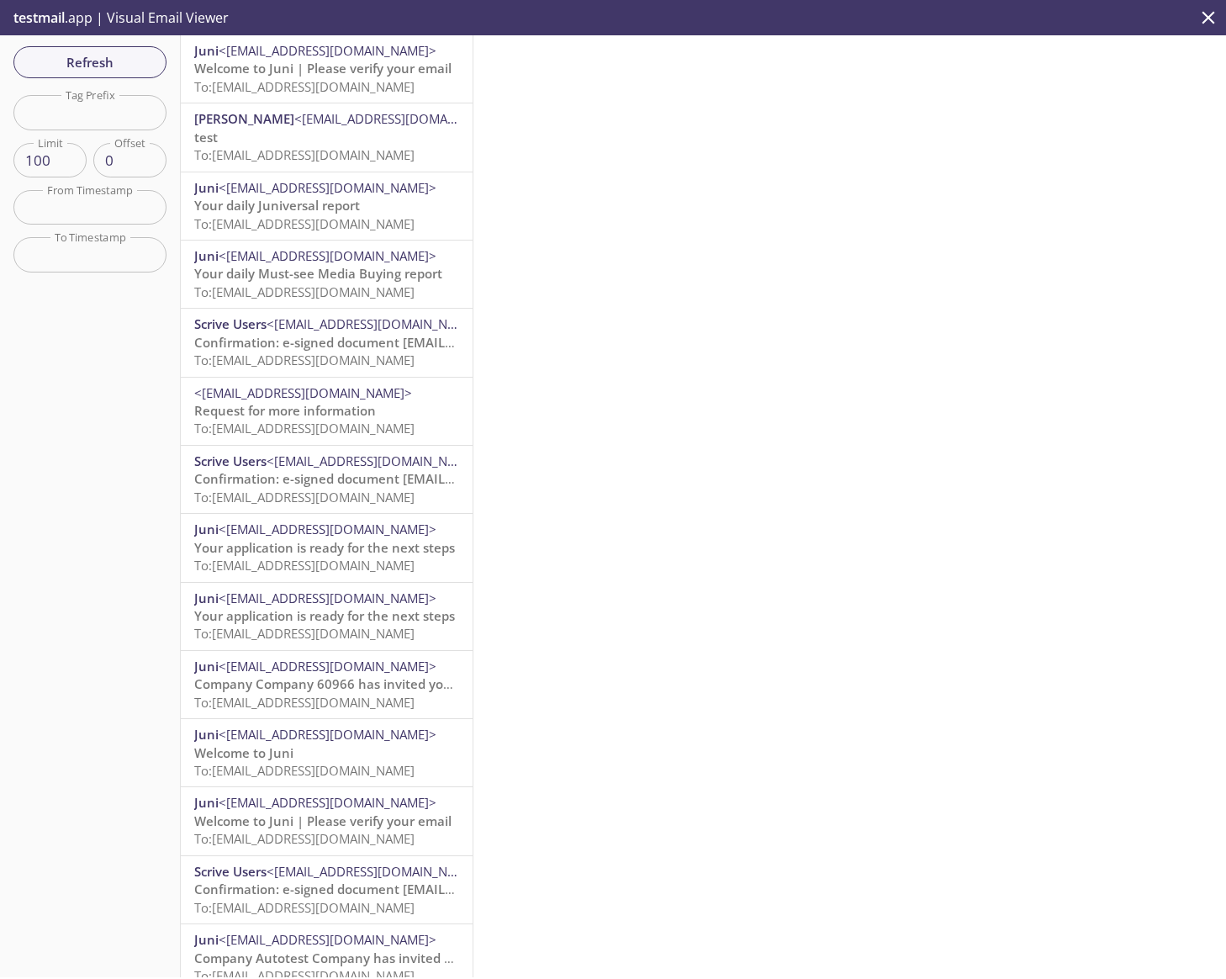
click at [302, 76] on span "Welcome to Juni | Please verify your email" at bounding box center [322, 68] width 257 height 17
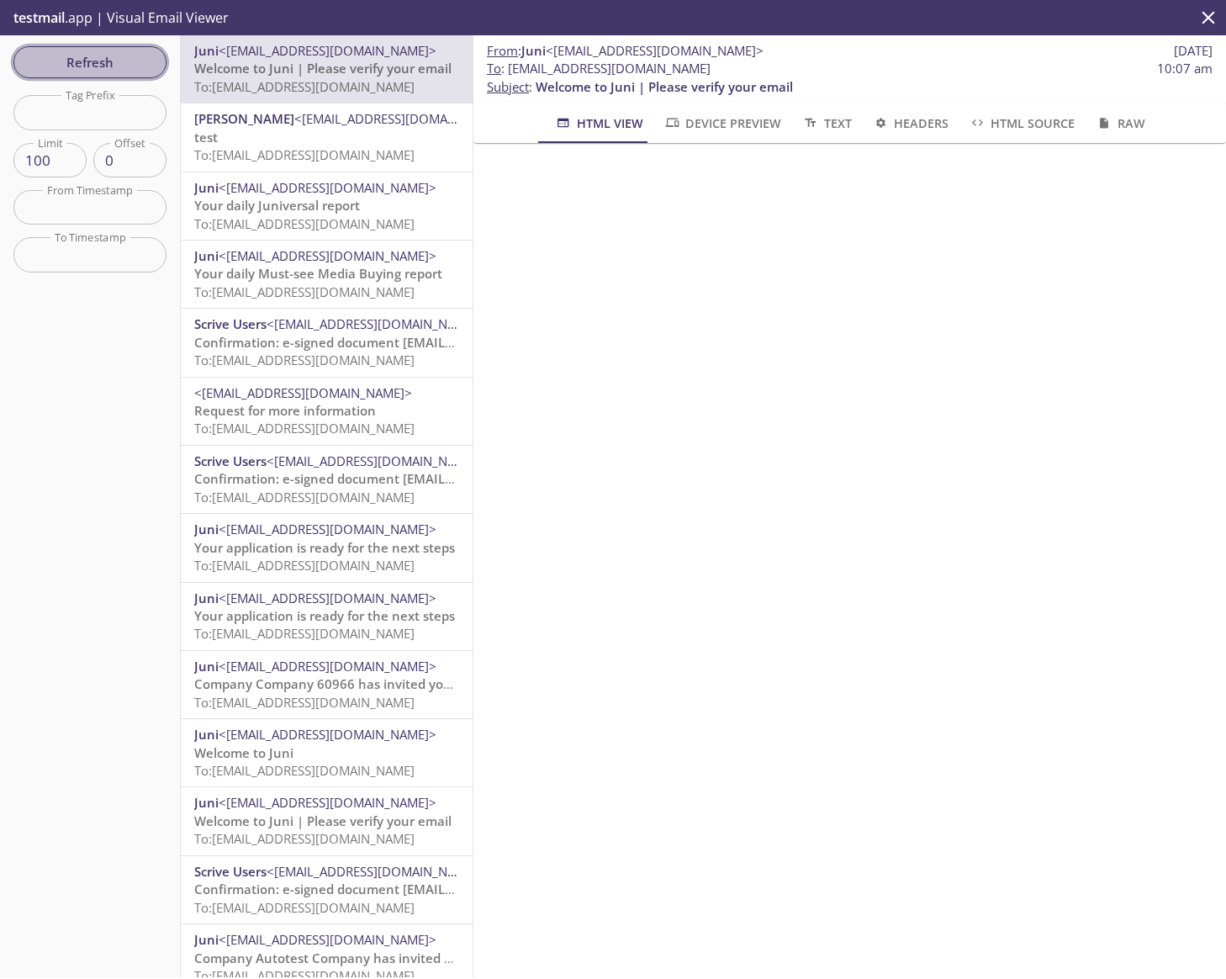
click at [130, 68] on span "Refresh" at bounding box center [90, 62] width 126 height 22
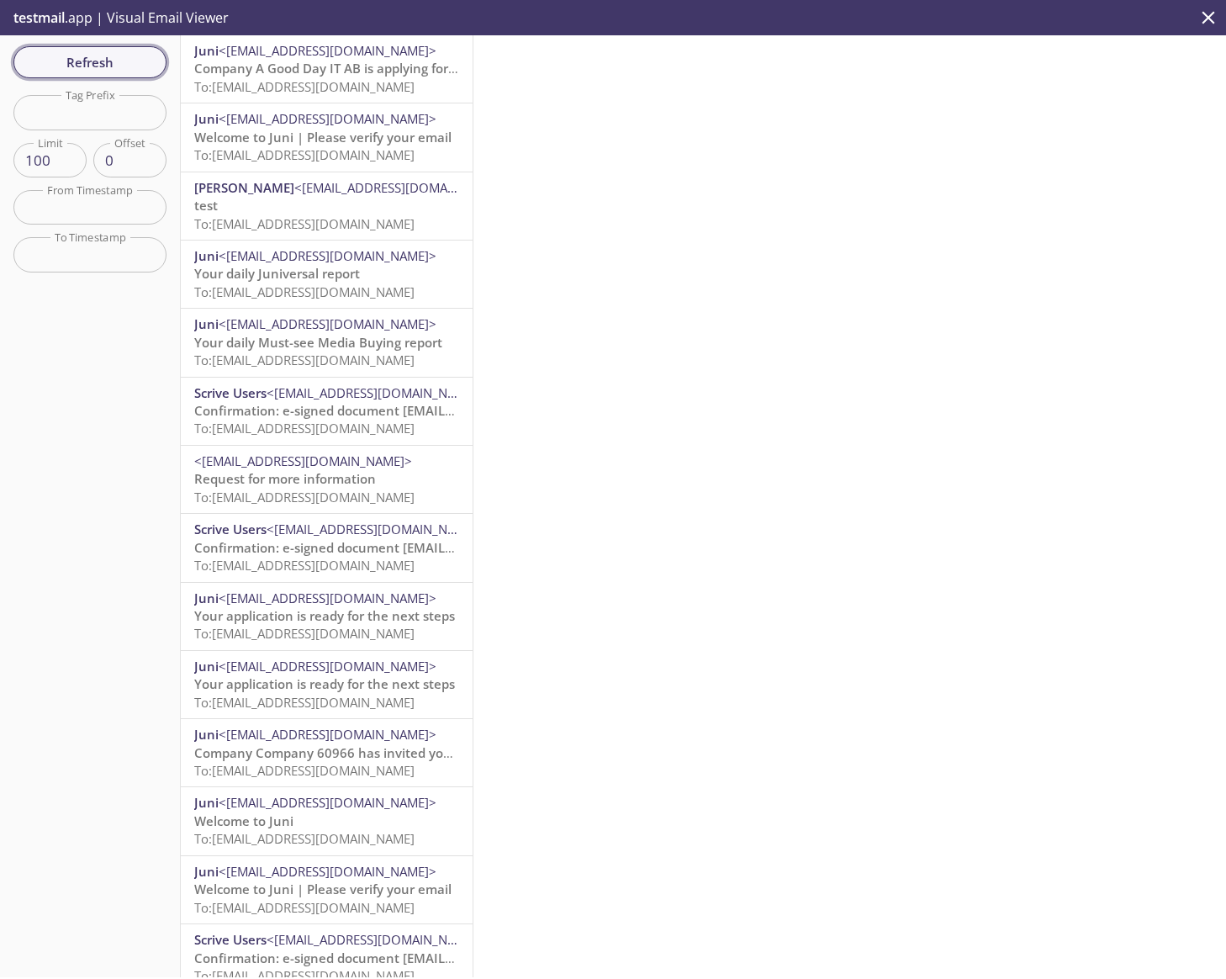
click at [121, 60] on span "Refresh" at bounding box center [90, 62] width 126 height 22
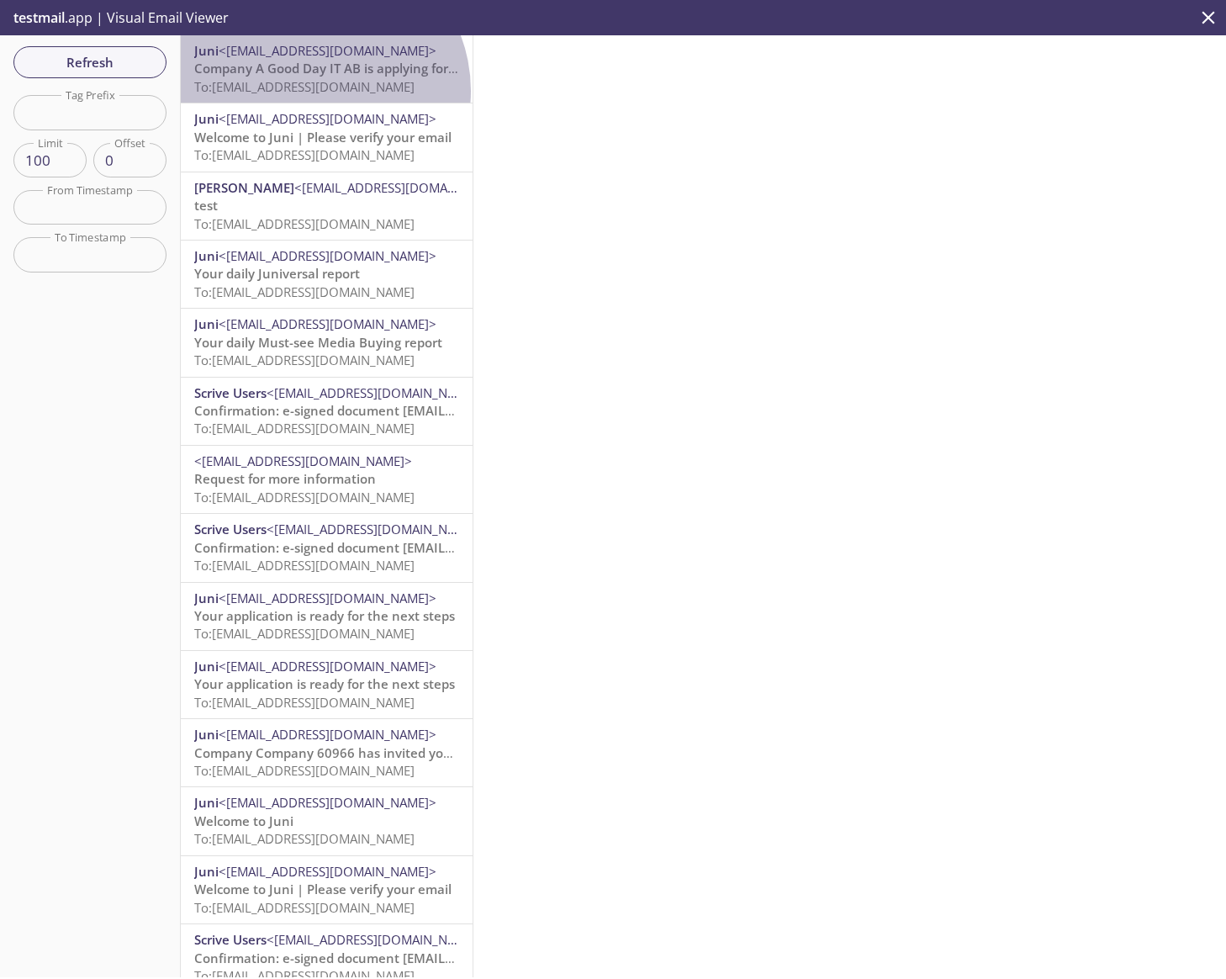
click at [314, 91] on span "To: [EMAIL_ADDRESS][DOMAIN_NAME]" at bounding box center [304, 86] width 220 height 17
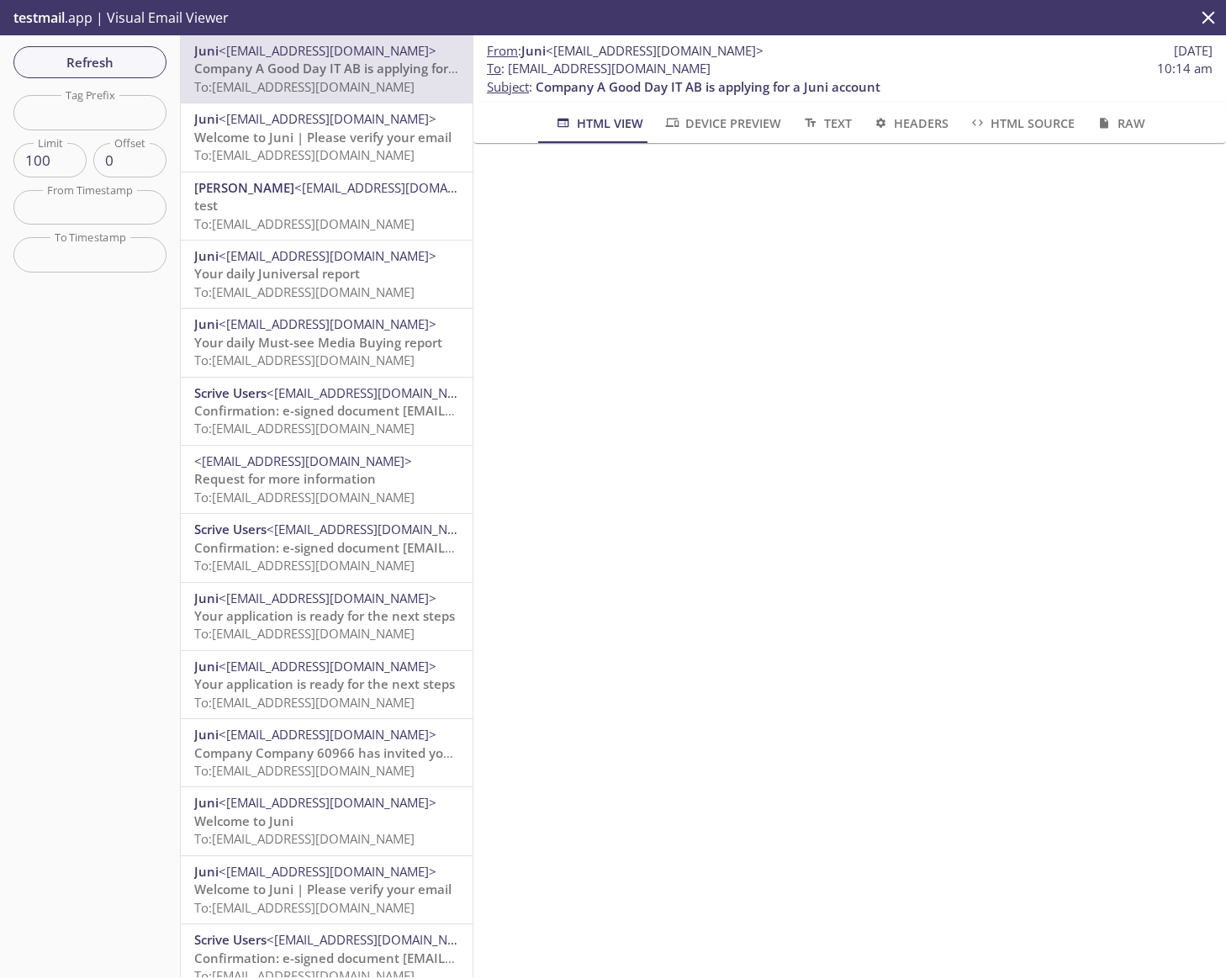
click at [710, 66] on span "To : [EMAIL_ADDRESS][DOMAIN_NAME]" at bounding box center [599, 69] width 224 height 18
click at [710, 63] on span "To : [EMAIL_ADDRESS][DOMAIN_NAME]" at bounding box center [599, 69] width 224 height 18
drag, startPoint x: 880, startPoint y: 69, endPoint x: 505, endPoint y: 69, distance: 374.9
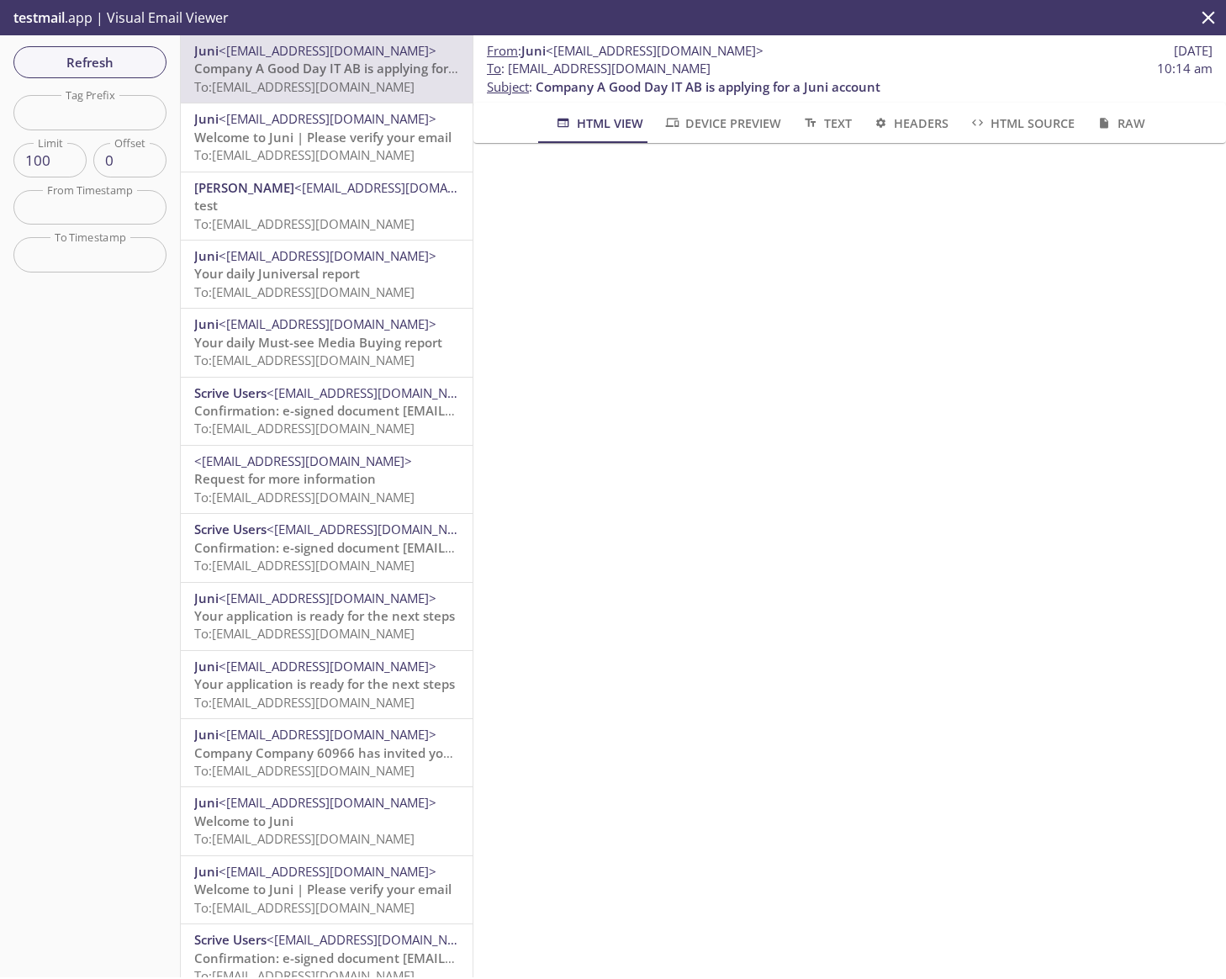
click at [505, 69] on span "To : [EMAIL_ADDRESS][DOMAIN_NAME] 10:14 am" at bounding box center [849, 69] width 725 height 18
copy span "[EMAIL_ADDRESS][DOMAIN_NAME]"
